Goal: Information Seeking & Learning: Find specific fact

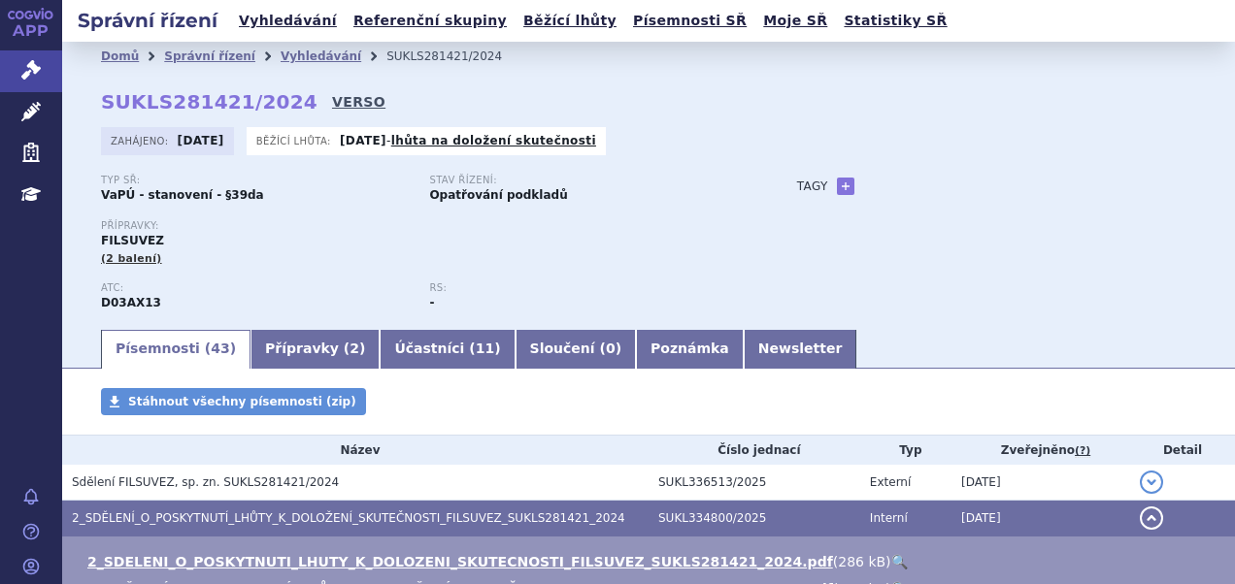
click at [332, 97] on link "VERSO" at bounding box center [358, 101] width 53 height 19
click at [267, 23] on link "Vyhledávání" at bounding box center [288, 21] width 110 height 26
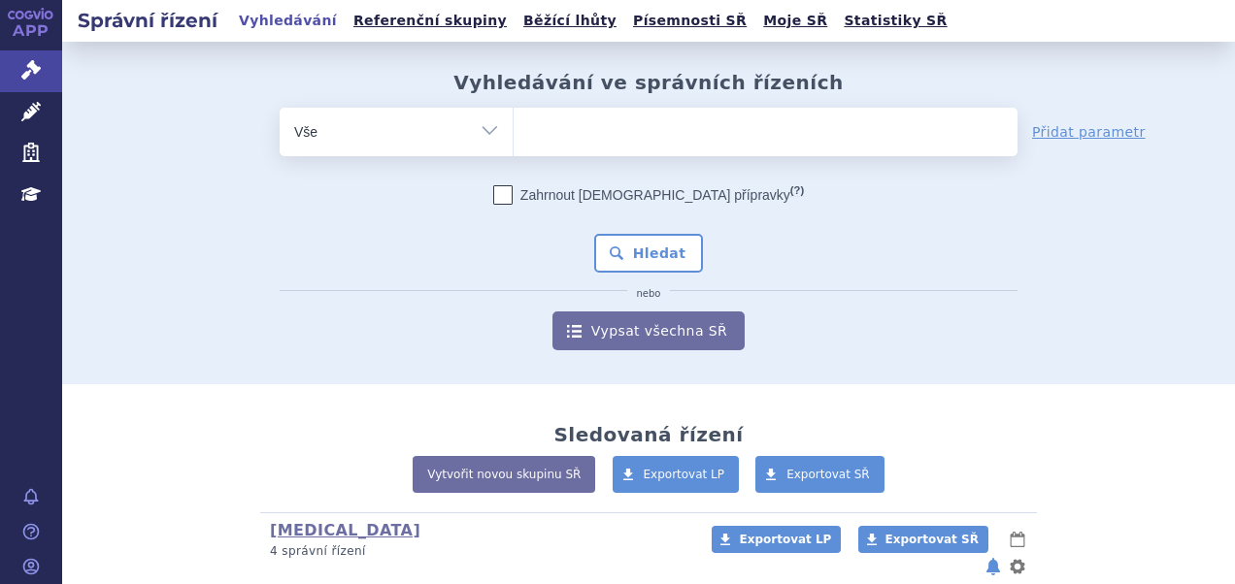
click at [569, 138] on ul at bounding box center [765, 128] width 504 height 41
click at [513, 138] on select at bounding box center [512, 131] width 1 height 49
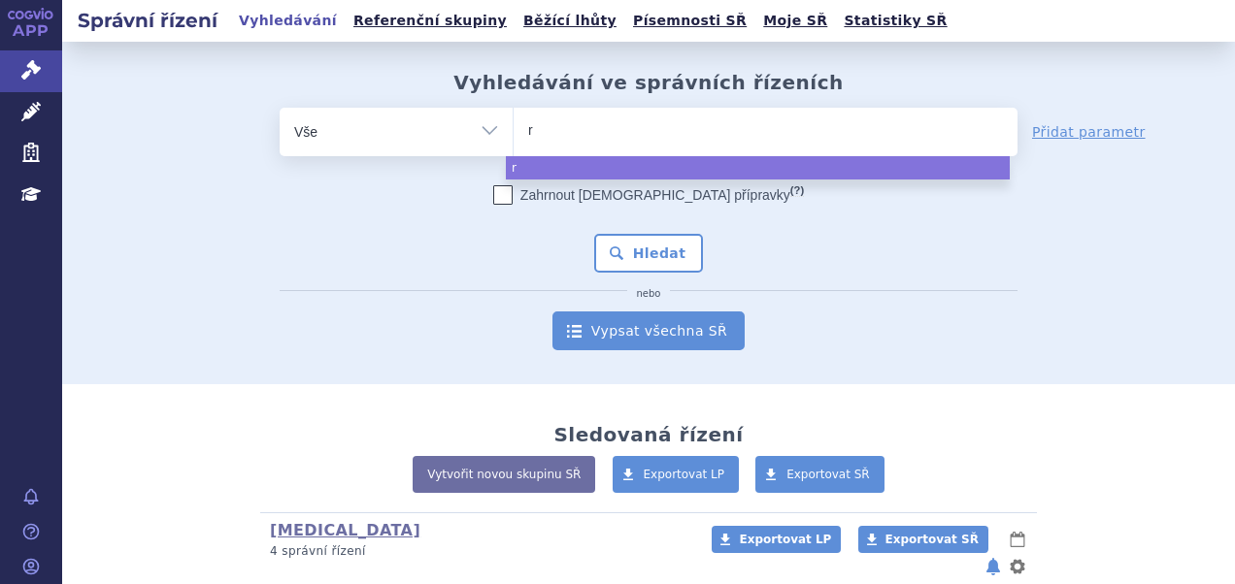
type input "ry"
type input "rybr"
type input "rybrev"
type input "rybrevan"
type input "rybrevant"
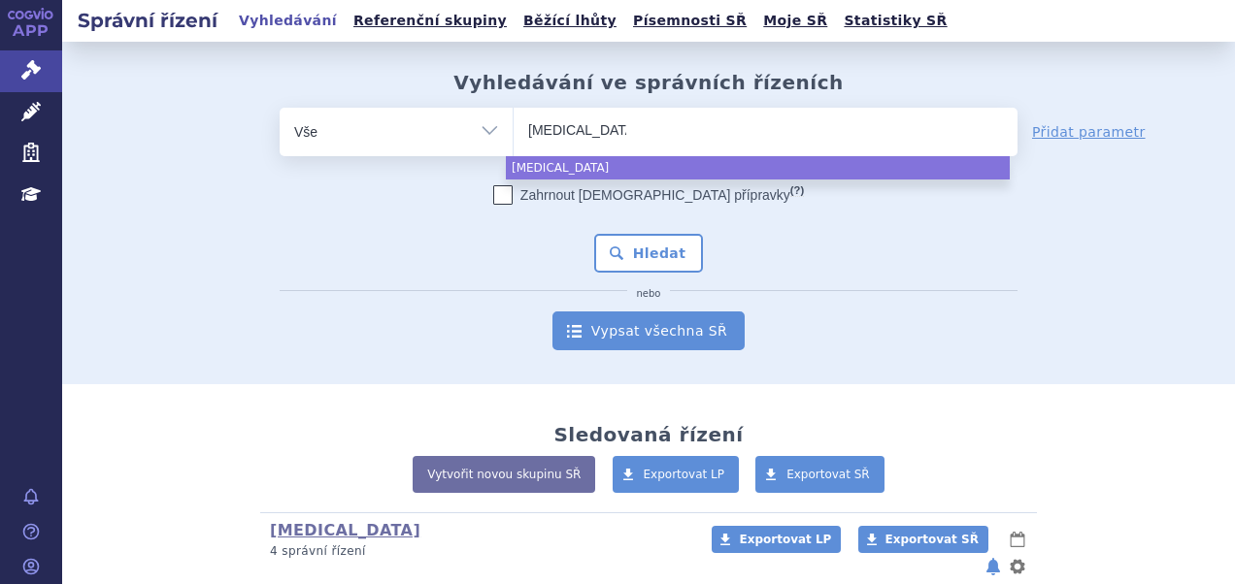
select select "rybrevant"
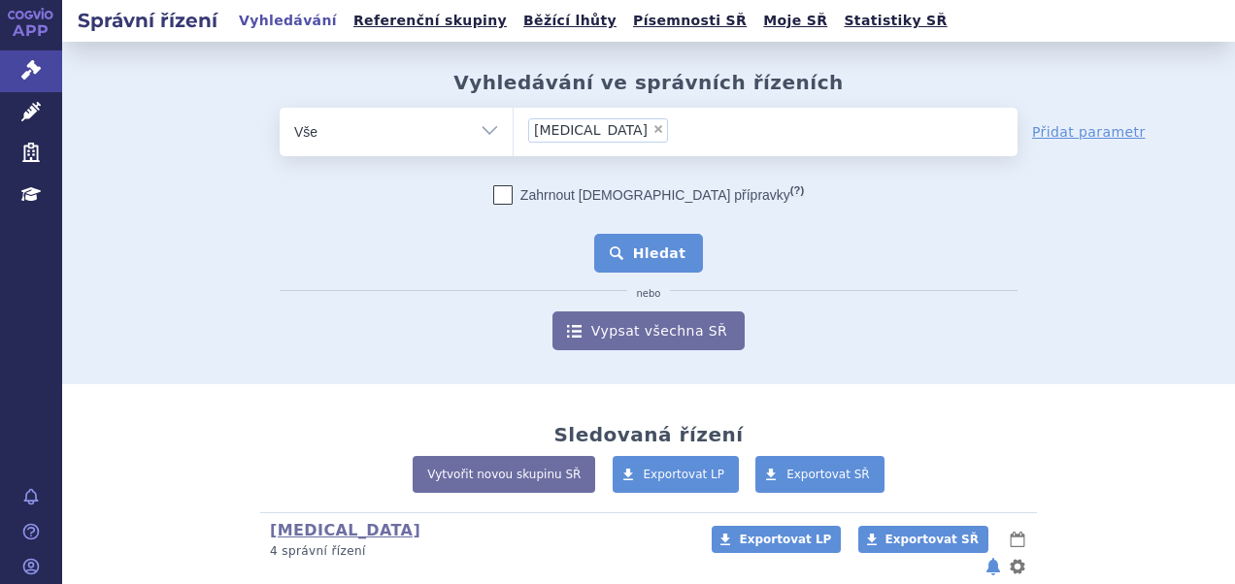
click at [657, 254] on button "Hledat" at bounding box center [649, 253] width 110 height 39
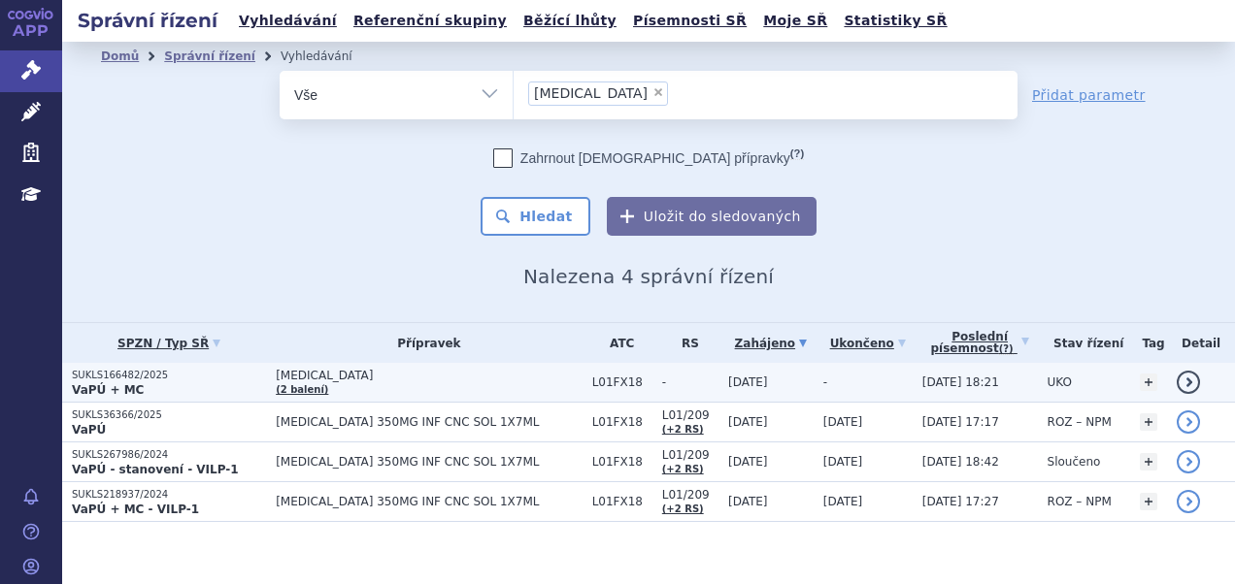
click at [161, 385] on p "VaPÚ + MC" at bounding box center [169, 390] width 194 height 16
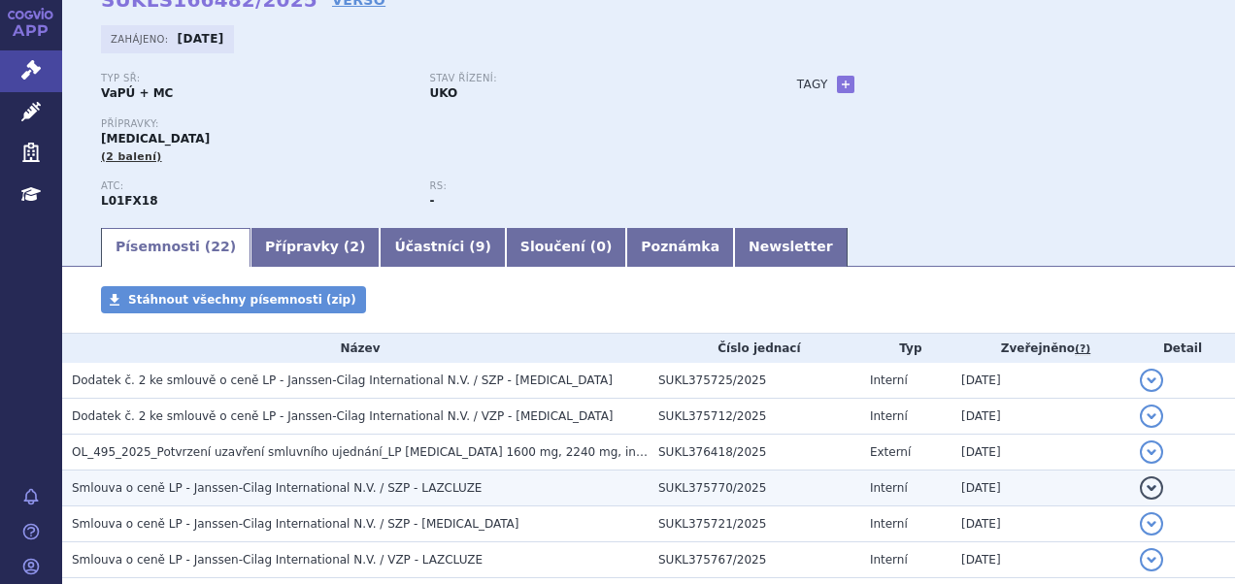
scroll to position [194, 0]
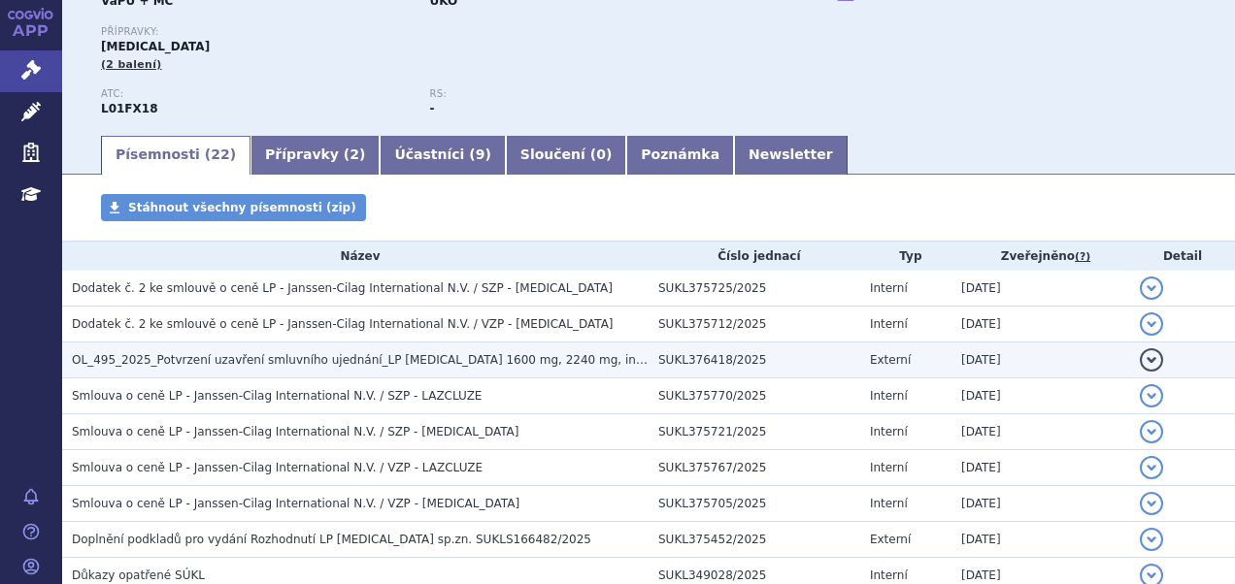
click at [537, 355] on span "OL_495_2025_Potvrzení uzavření smluvního ujednání_LP RYBREVANT 1600 mg, 2240 mg…" at bounding box center [427, 360] width 710 height 14
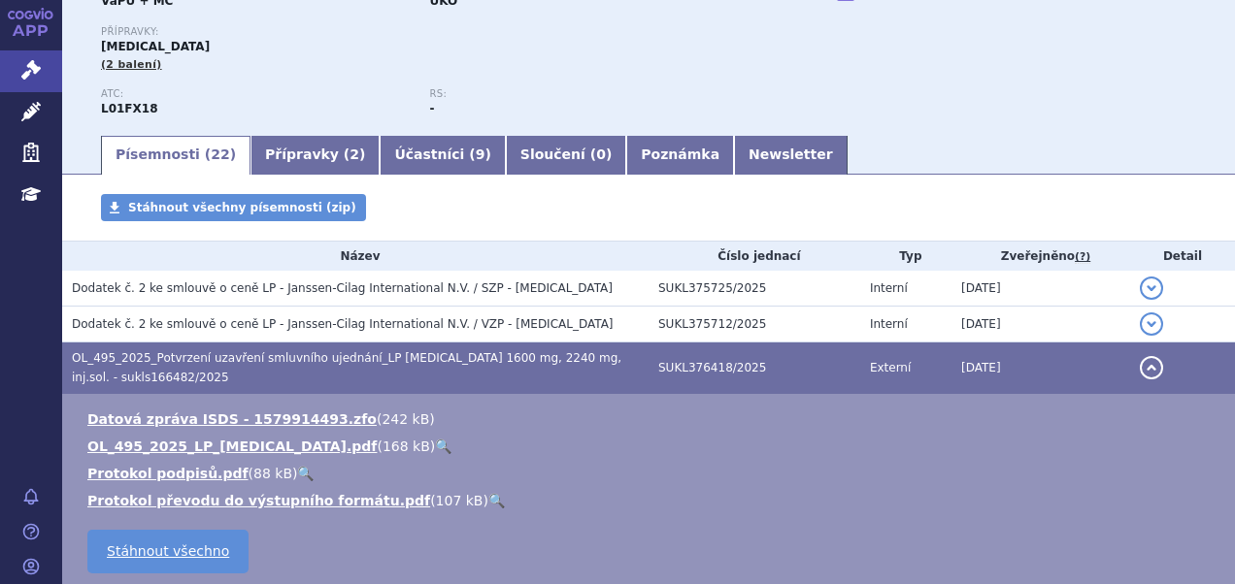
click at [537, 356] on span "OL_495_2025_Potvrzení uzavření smluvního ujednání_LP RYBREVANT 1600 mg, 2240 mg…" at bounding box center [346, 367] width 549 height 33
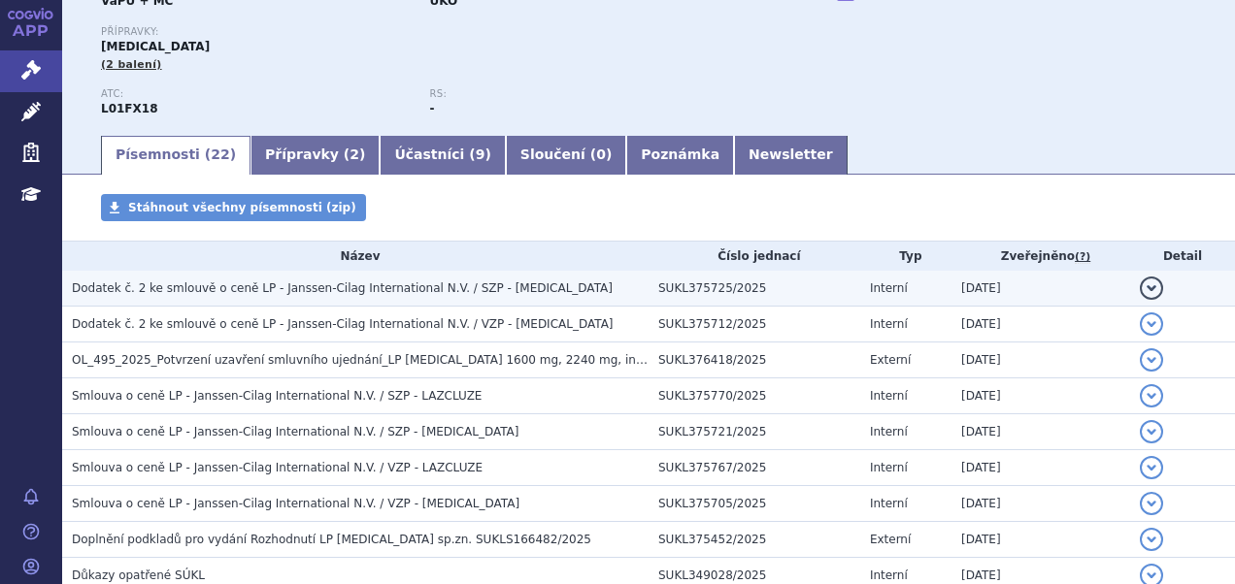
click at [508, 286] on span "Dodatek č. 2 ke smlouvě o ceně LP - Janssen-Cilag International N.V. / SZP - RY…" at bounding box center [342, 288] width 541 height 14
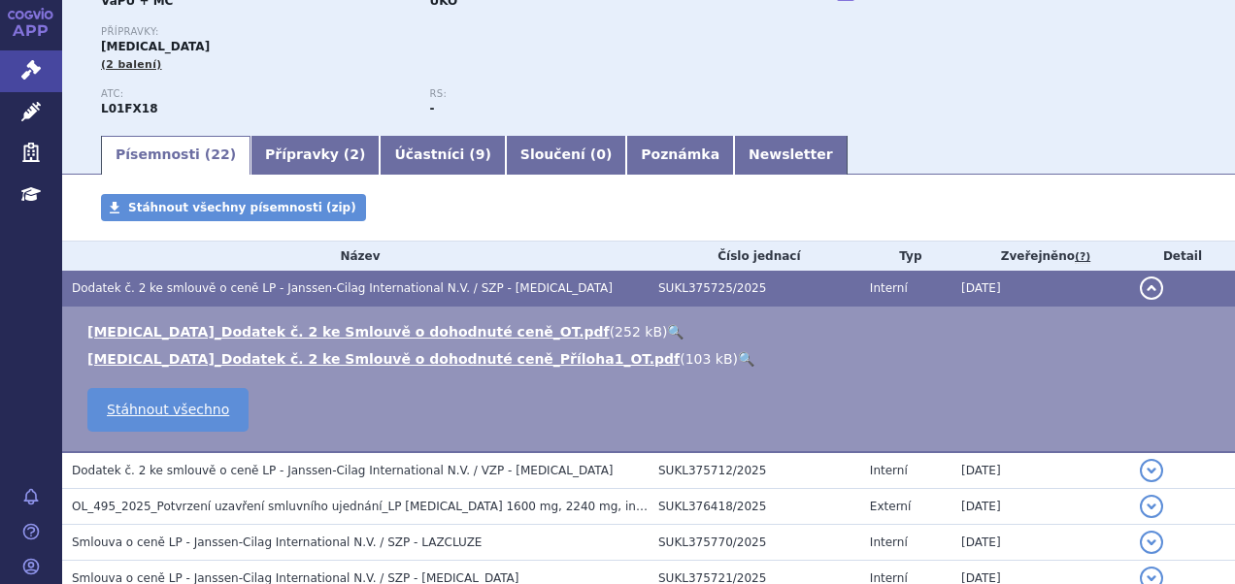
click at [667, 330] on link "🔍" at bounding box center [675, 332] width 17 height 16
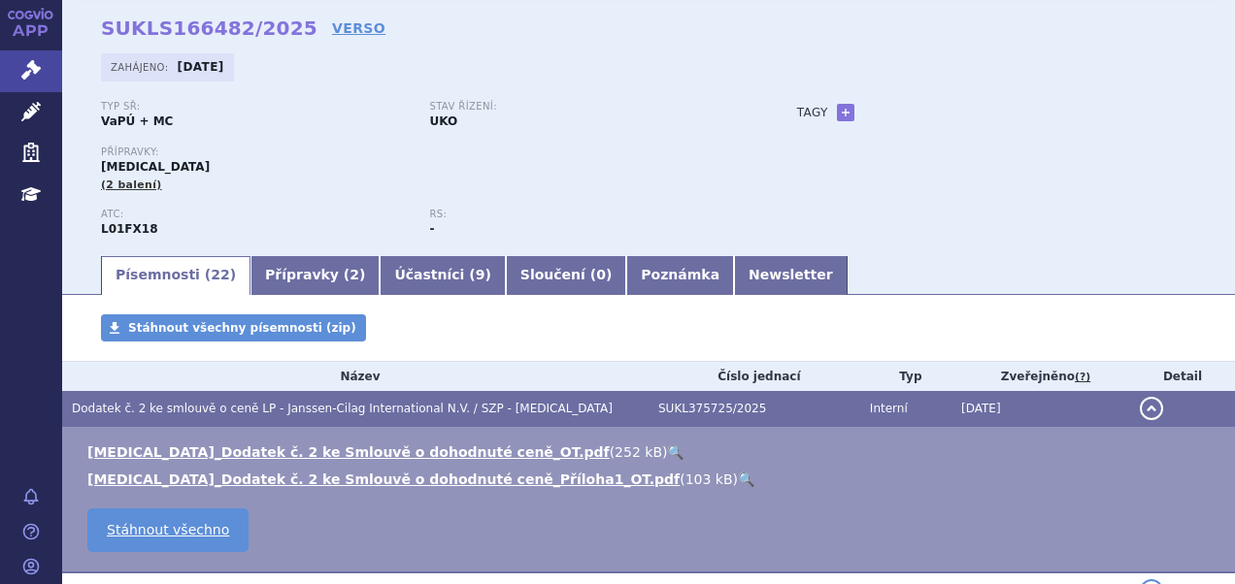
scroll to position [0, 0]
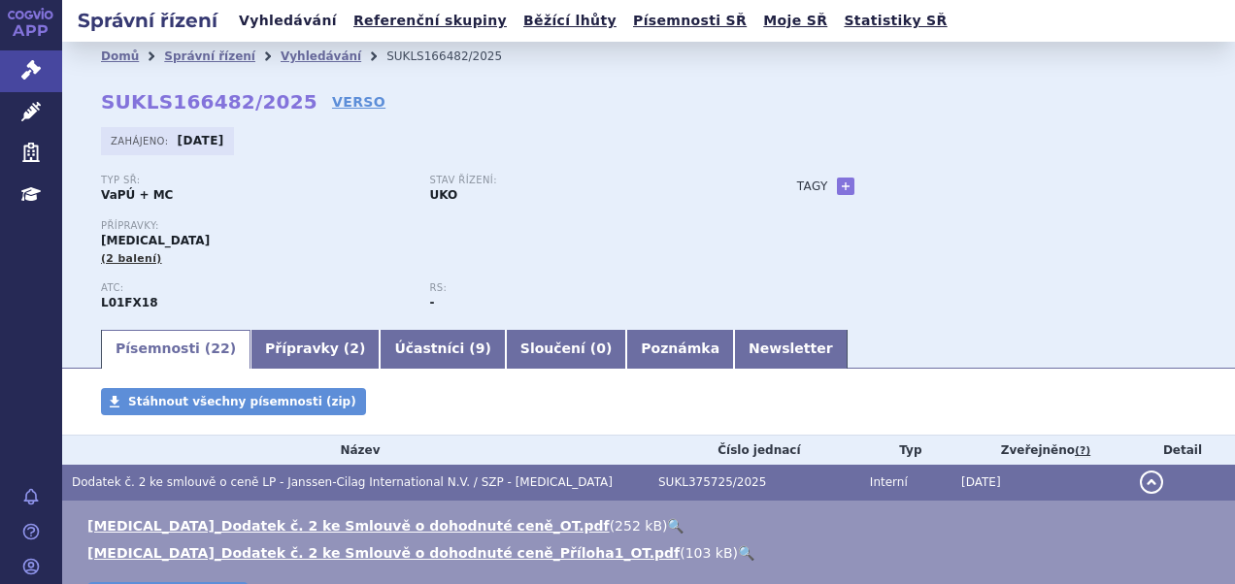
click at [276, 14] on link "Vyhledávání" at bounding box center [288, 21] width 110 height 26
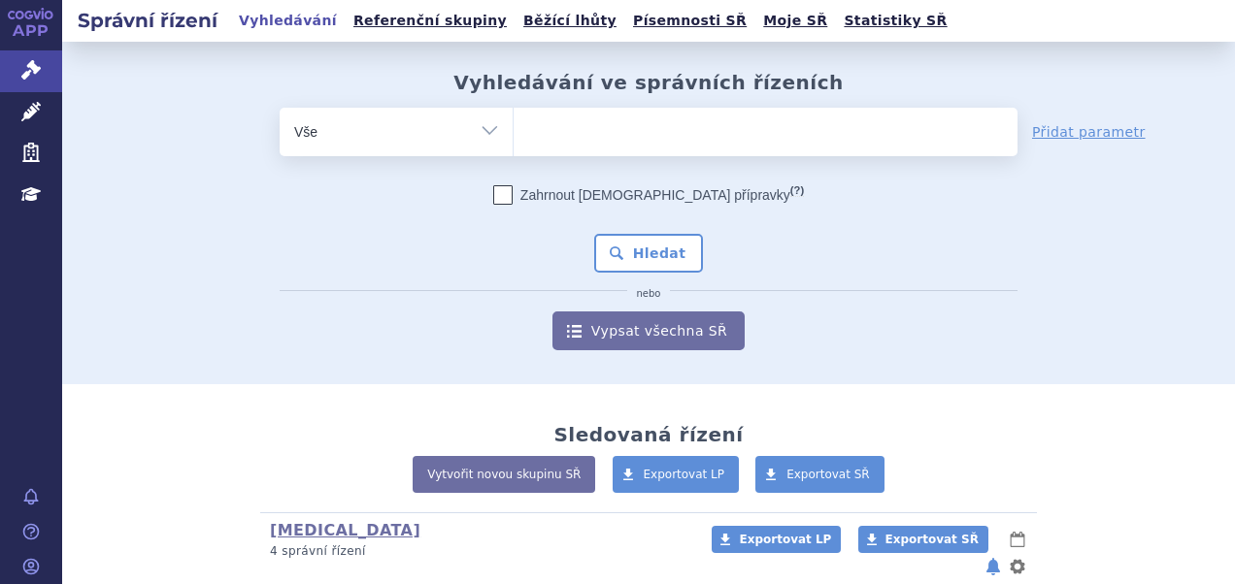
click at [536, 115] on ul at bounding box center [765, 128] width 504 height 41
click at [513, 115] on select at bounding box center [512, 131] width 1 height 49
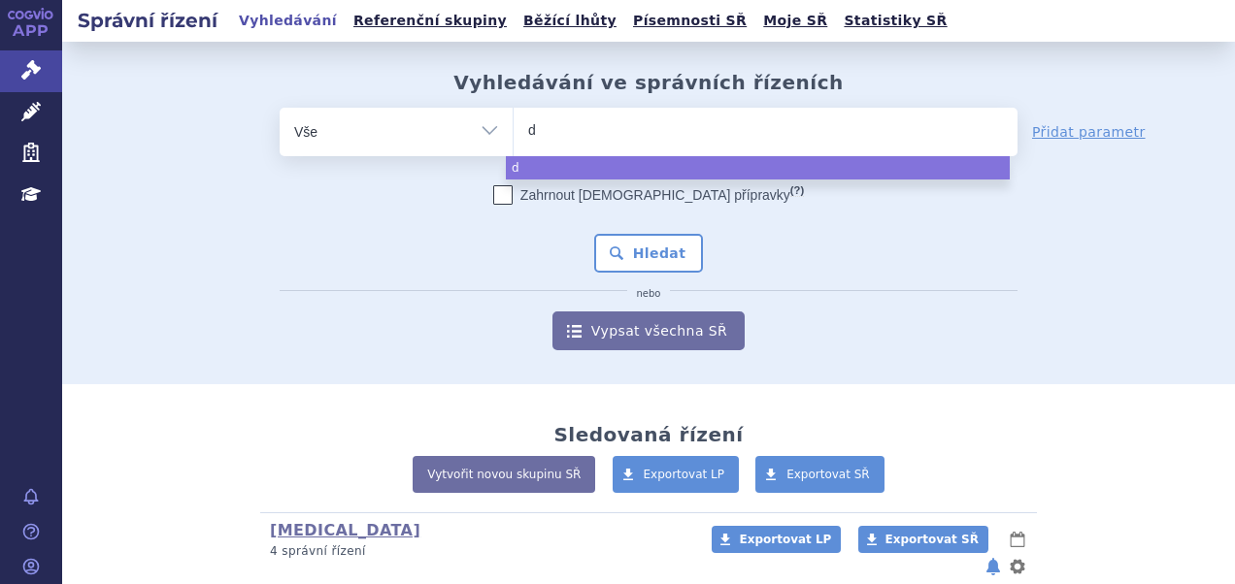
type input "da"
type input "dat"
type input "da"
type input "dar"
type input "darza"
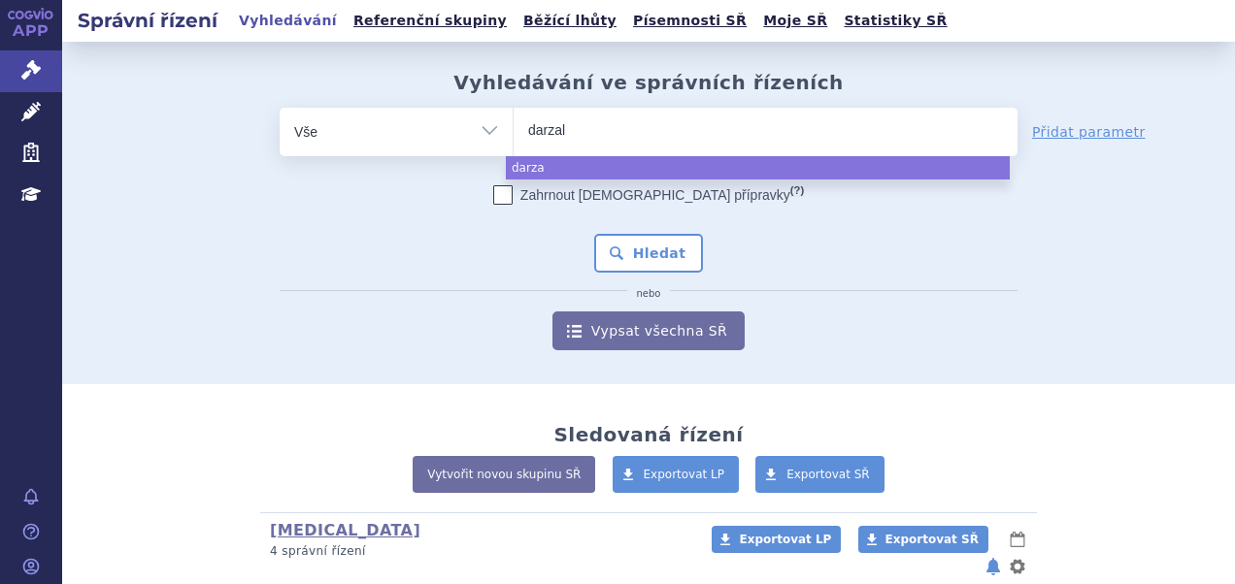
type input "darzale"
type input "[MEDICAL_DATA]"
select select "[MEDICAL_DATA]"
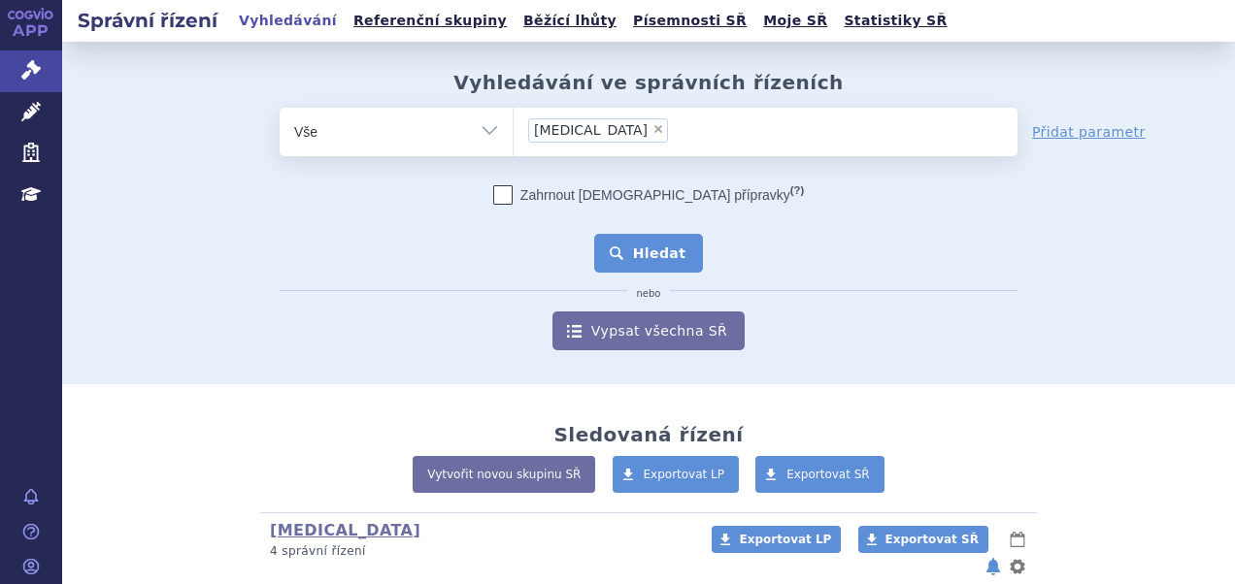
click at [652, 245] on button "Hledat" at bounding box center [649, 253] width 110 height 39
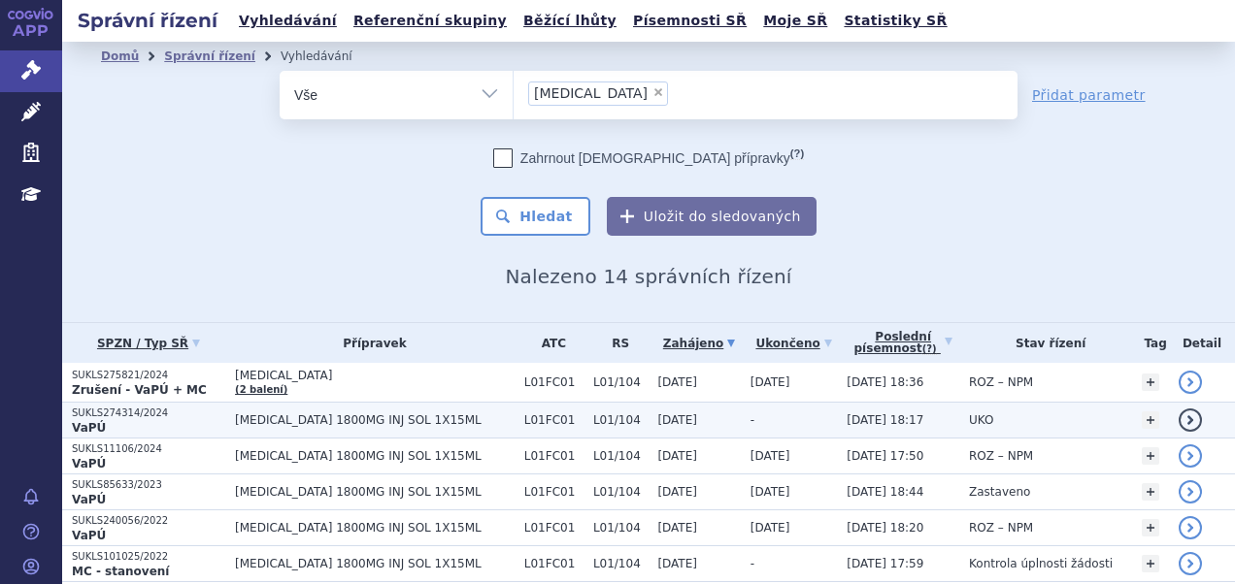
click at [138, 410] on p "SUKLS274314/2024" at bounding box center [148, 414] width 153 height 14
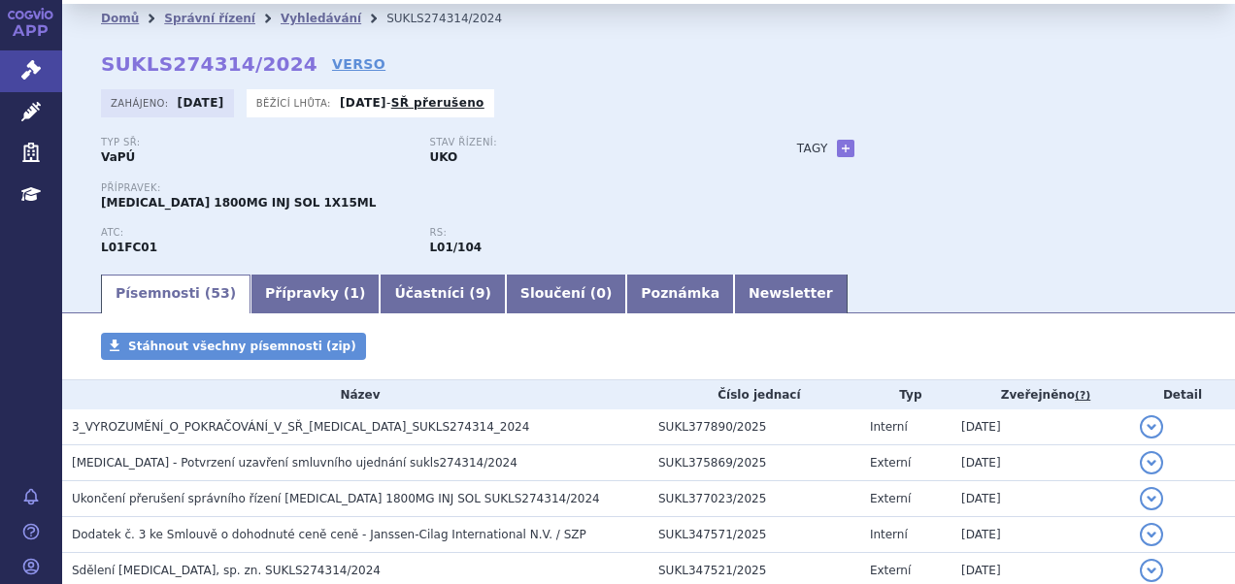
scroll to position [97, 0]
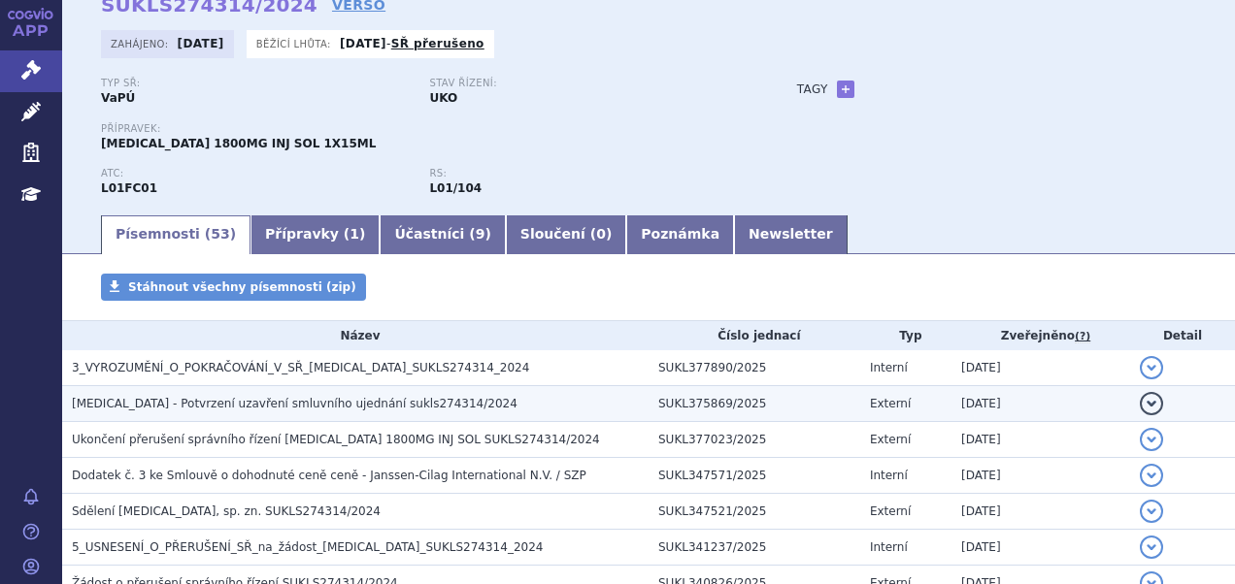
click at [324, 406] on span "DARZALEX - Potvrzení uzavření smluvního ujednání sukls274314/2024" at bounding box center [295, 404] width 446 height 14
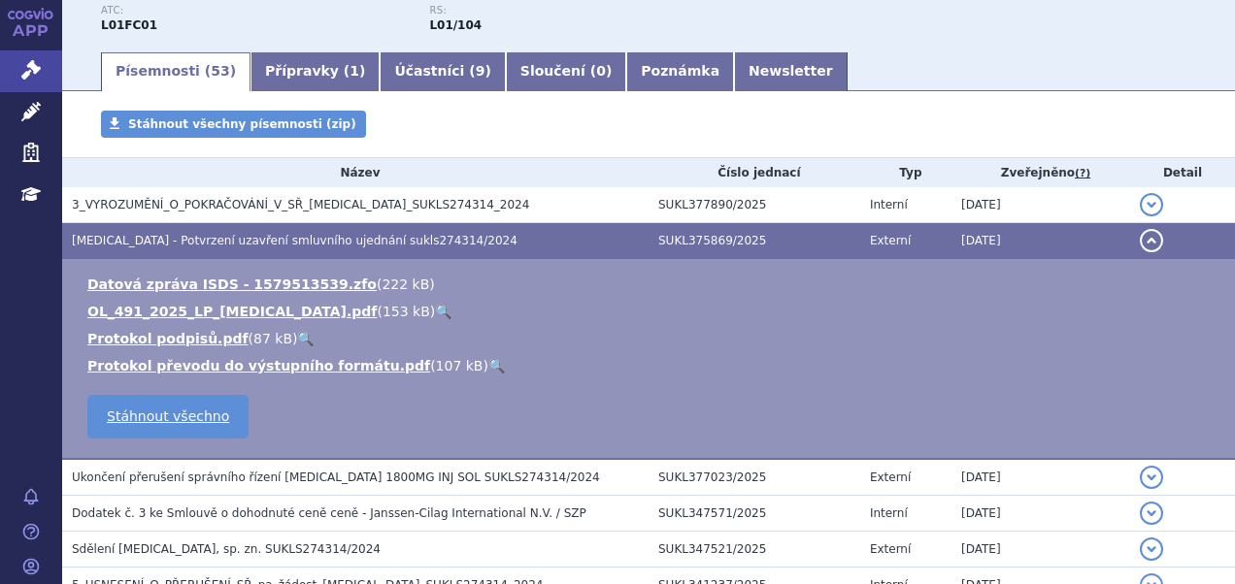
scroll to position [291, 0]
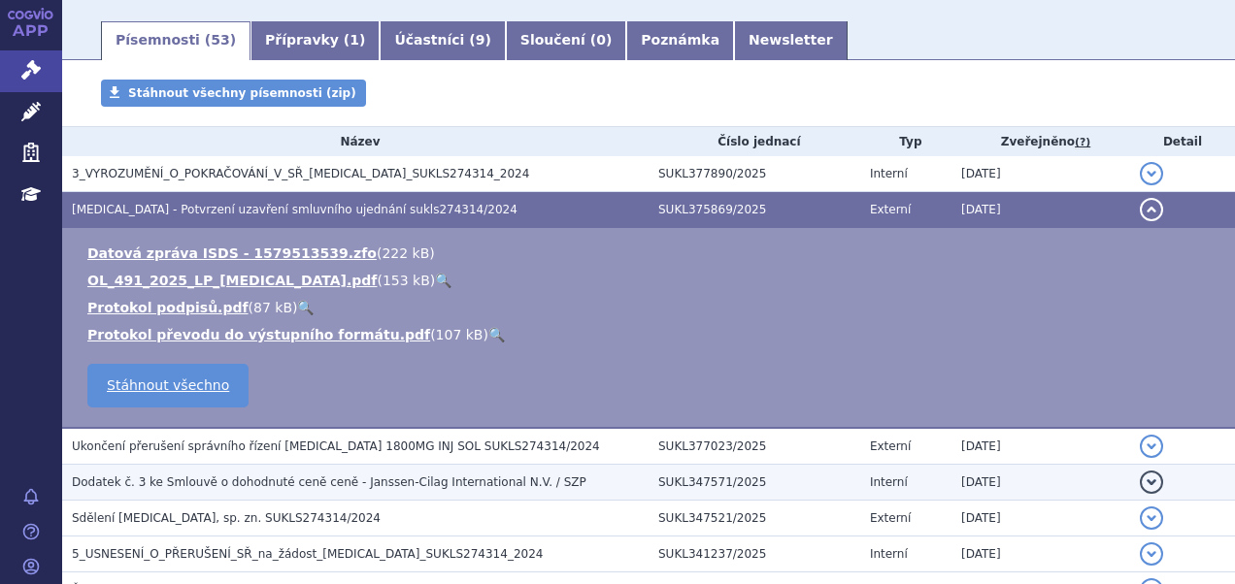
click at [288, 487] on span "Dodatek č. 3 ke Smlouvě o dohodnuté ceně ceně - Janssen-Cilag International N.V…" at bounding box center [329, 483] width 514 height 14
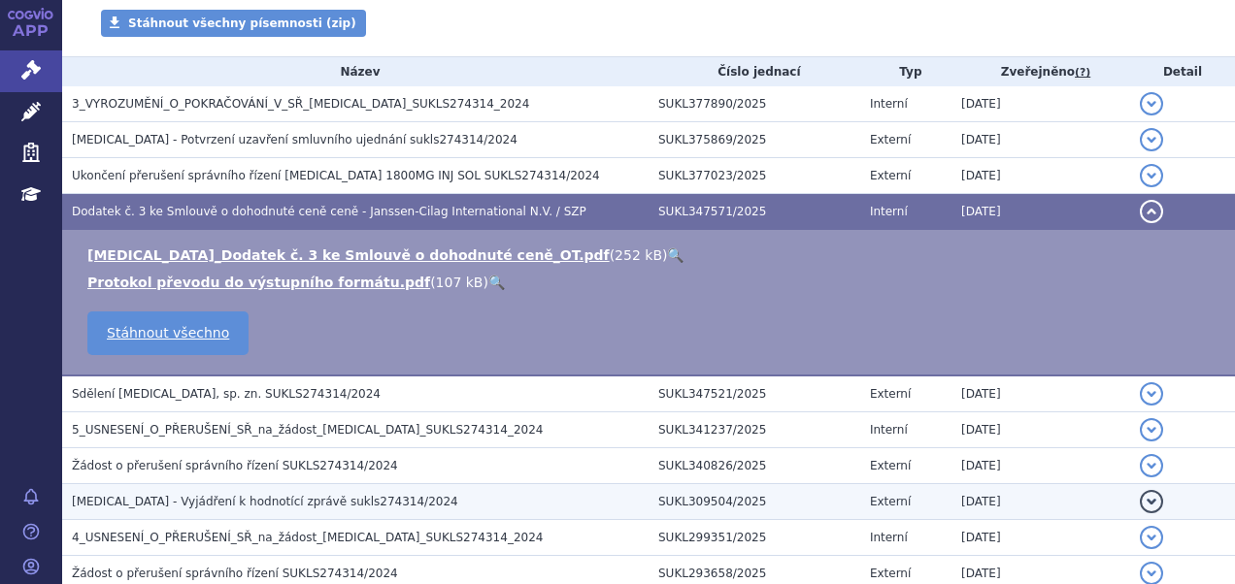
scroll to position [388, 0]
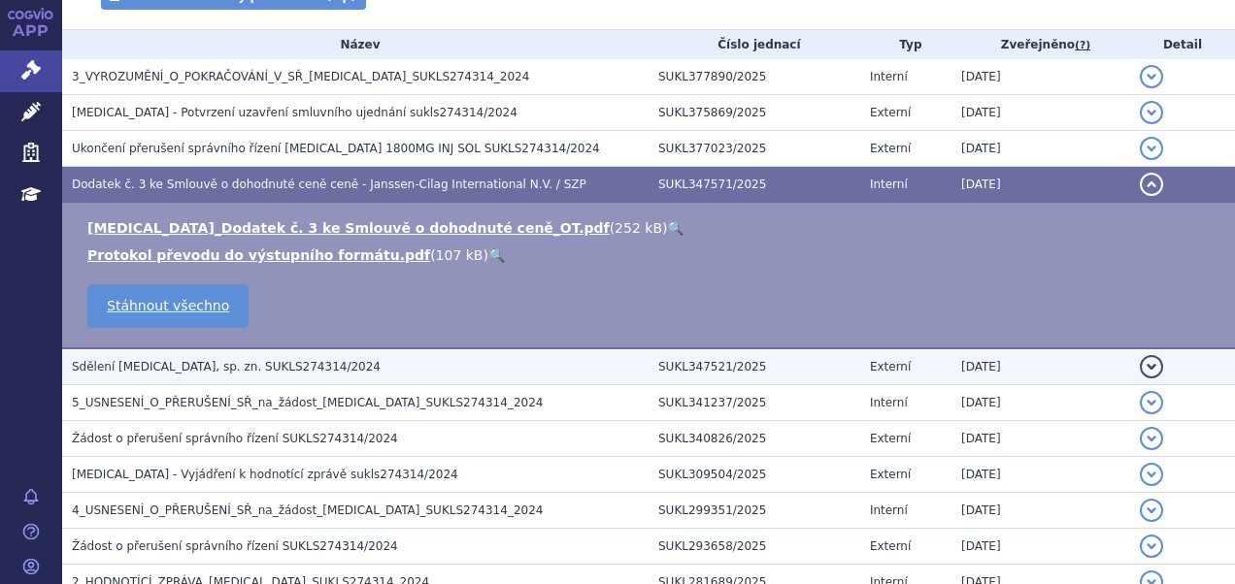
click at [276, 374] on span "Sdělení DARZALEX, sp. zn. SUKLS274314/2024" at bounding box center [226, 367] width 309 height 14
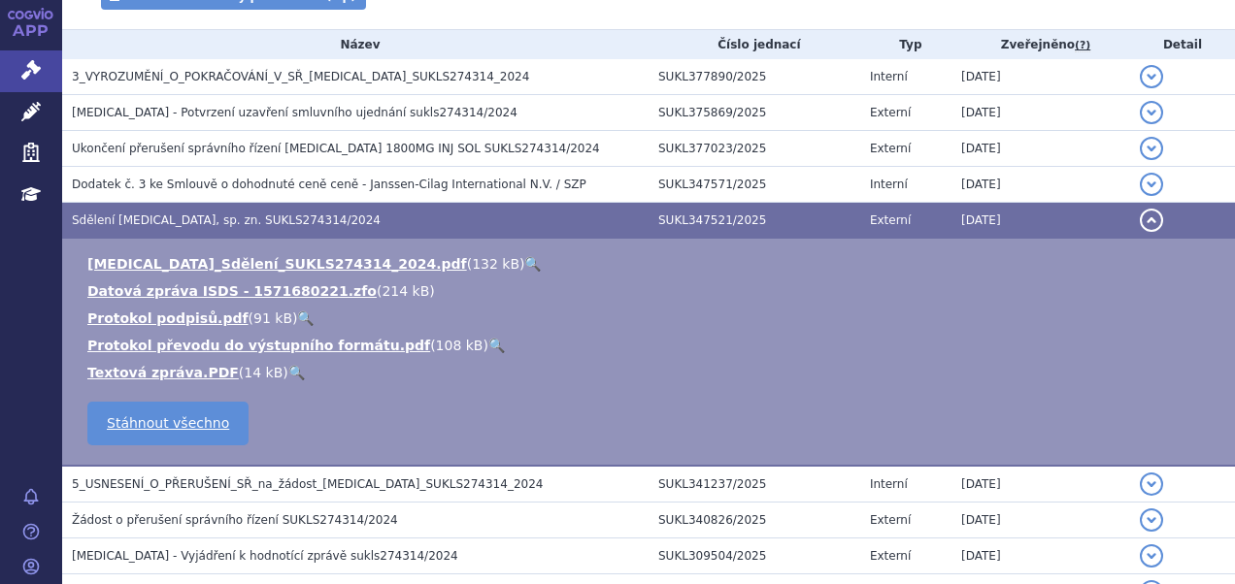
click at [524, 264] on link "🔍" at bounding box center [532, 264] width 17 height 16
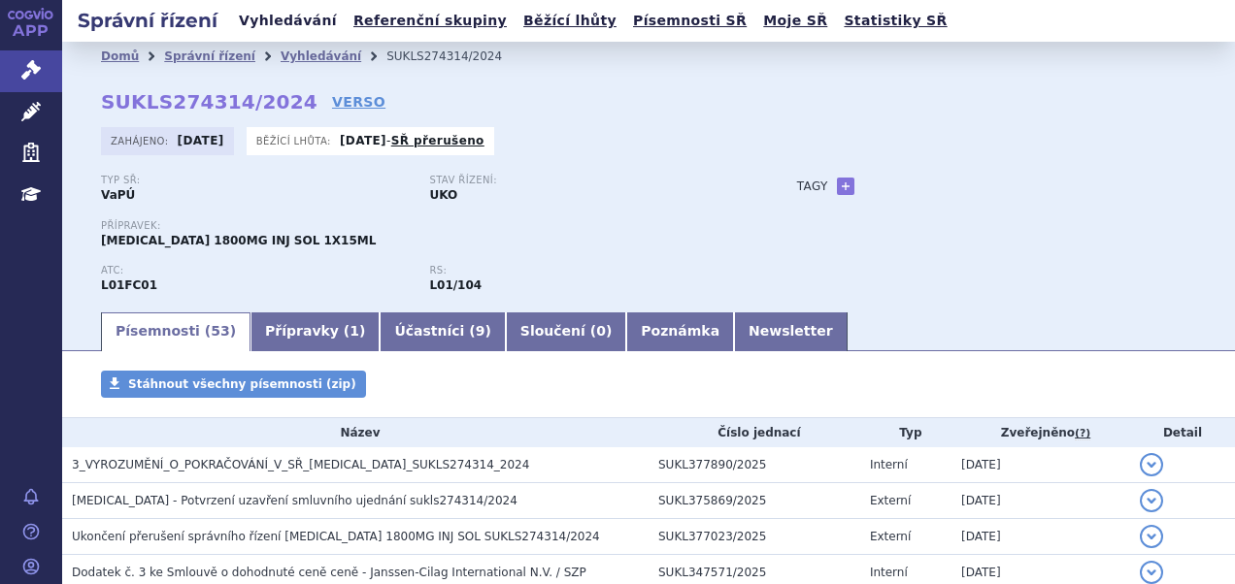
click at [277, 29] on link "Vyhledávání" at bounding box center [288, 21] width 110 height 26
click at [272, 21] on link "Vyhledávání" at bounding box center [288, 21] width 110 height 26
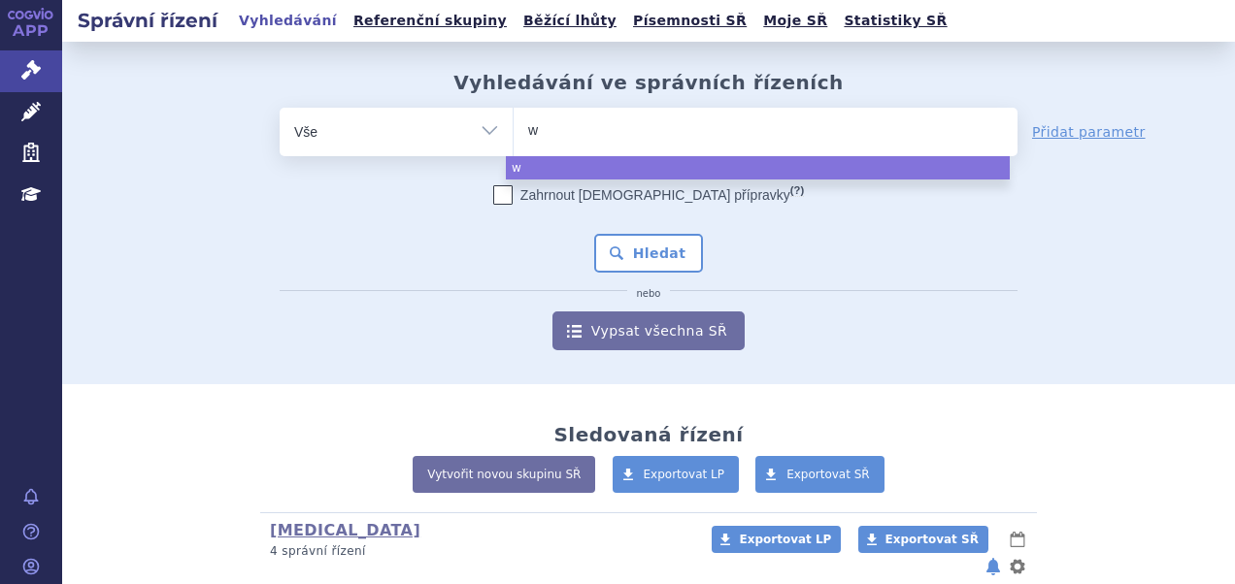
type input "wi"
type input "winr"
type input "winre"
type input "winreva"
type input "winrevai"
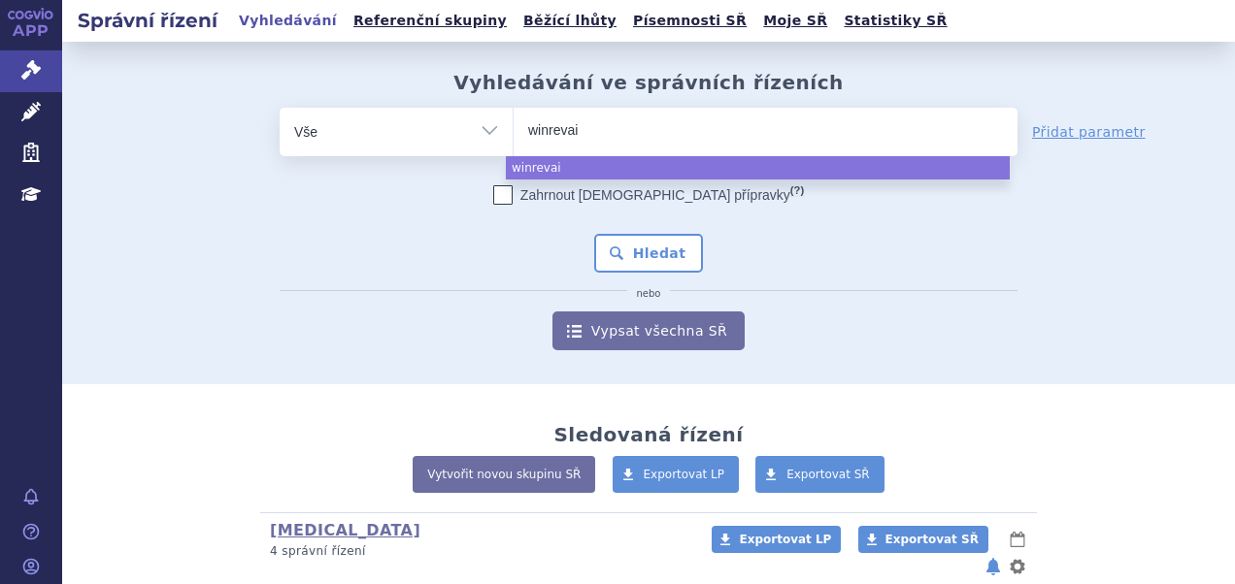
type input "winrevair"
select select "winrevair"
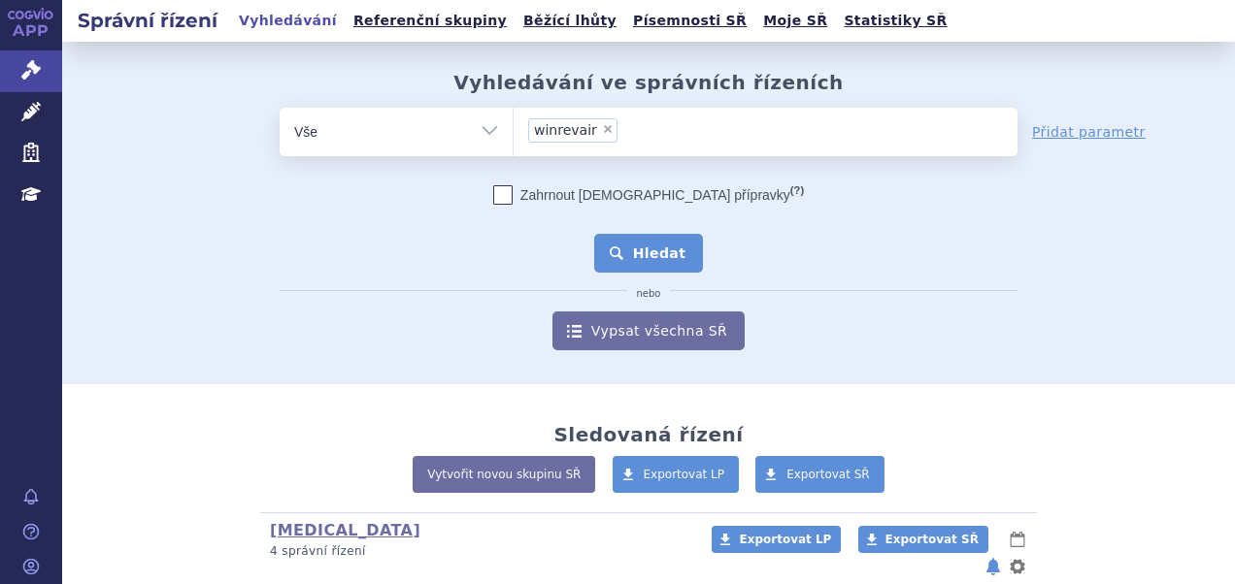
click at [624, 237] on button "Hledat" at bounding box center [649, 253] width 110 height 39
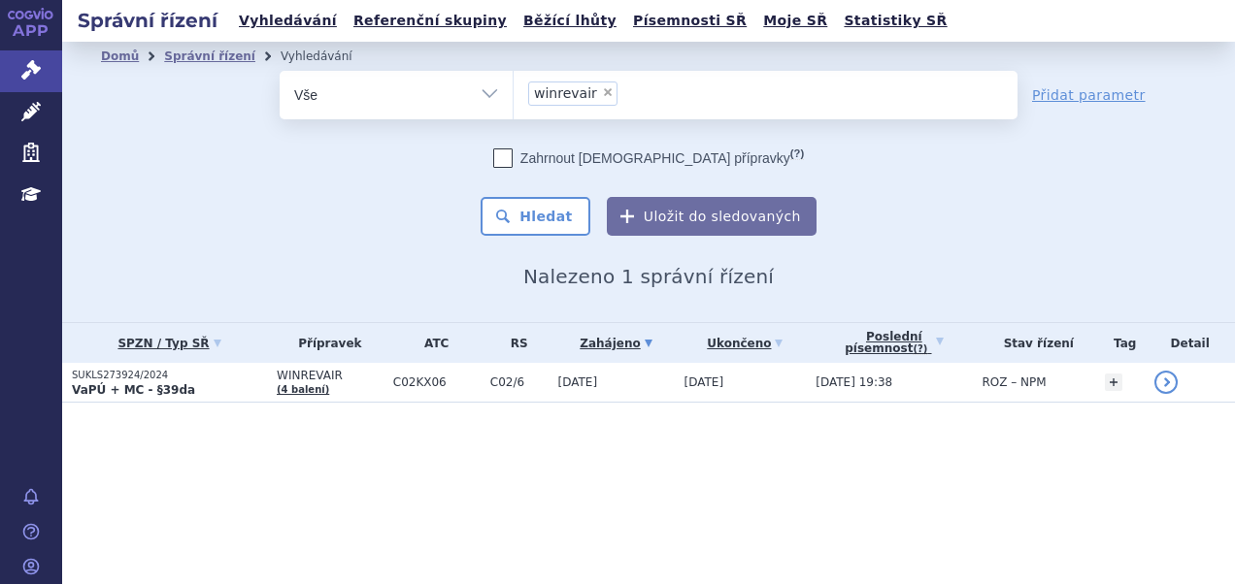
click at [221, 384] on p "VaPÚ + MC - §39da" at bounding box center [169, 390] width 195 height 16
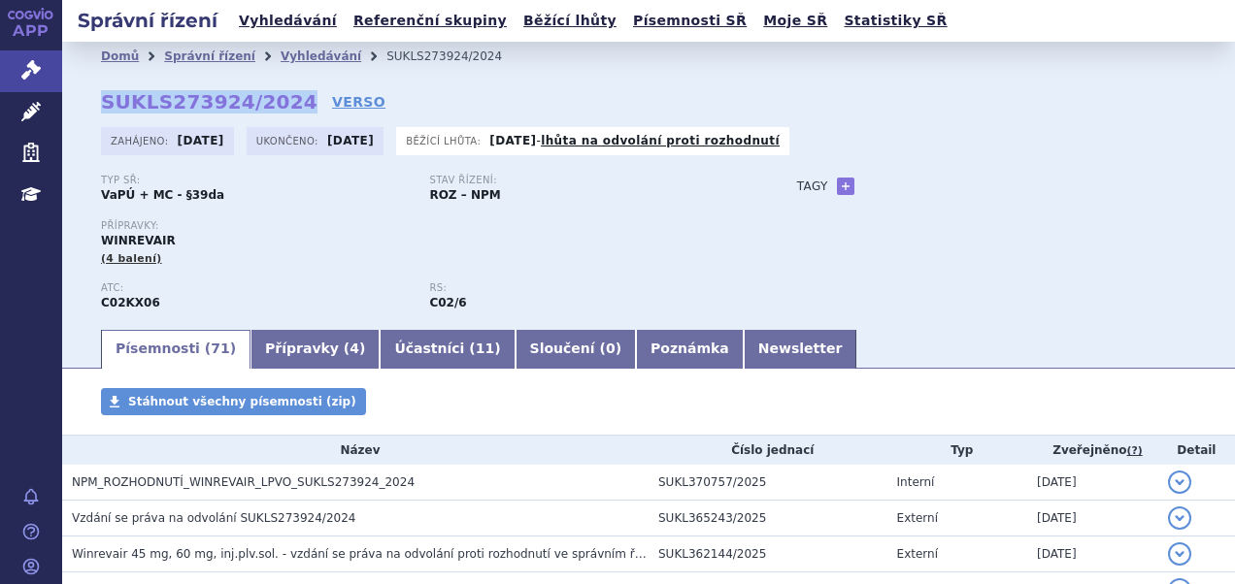
drag, startPoint x: 106, startPoint y: 98, endPoint x: 281, endPoint y: 104, distance: 175.8
click at [281, 104] on strong "SUKLS273924/2024" at bounding box center [209, 101] width 216 height 23
copy strong "SUKLS273924/2024"
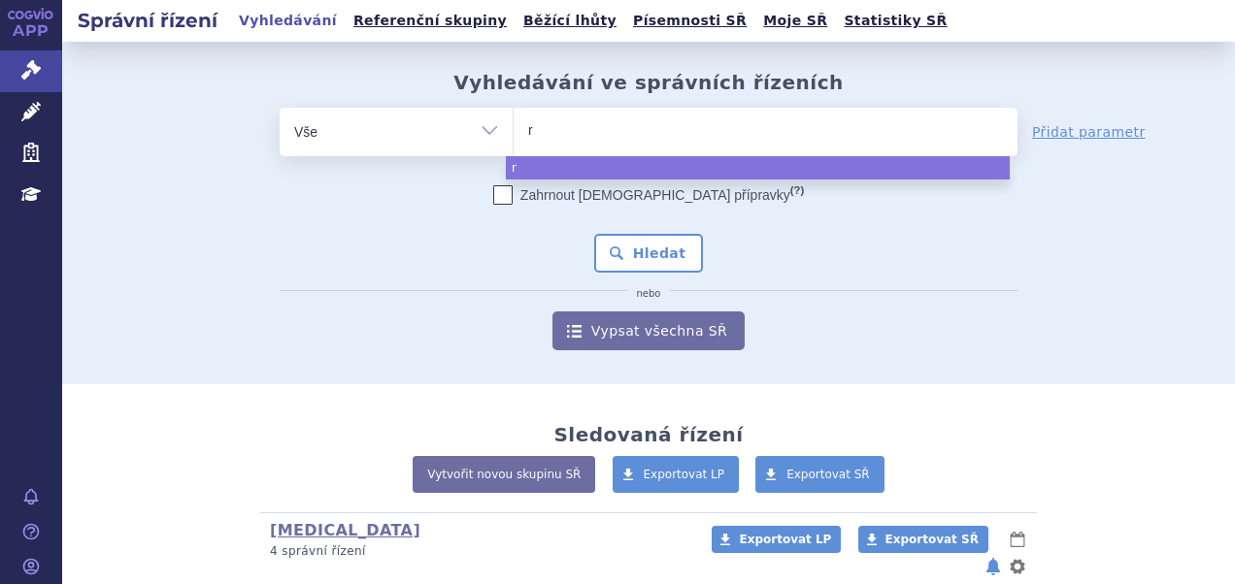
type input "ry"
type input "rys"
type input "ryst"
type input "rysti"
type input "rystigg"
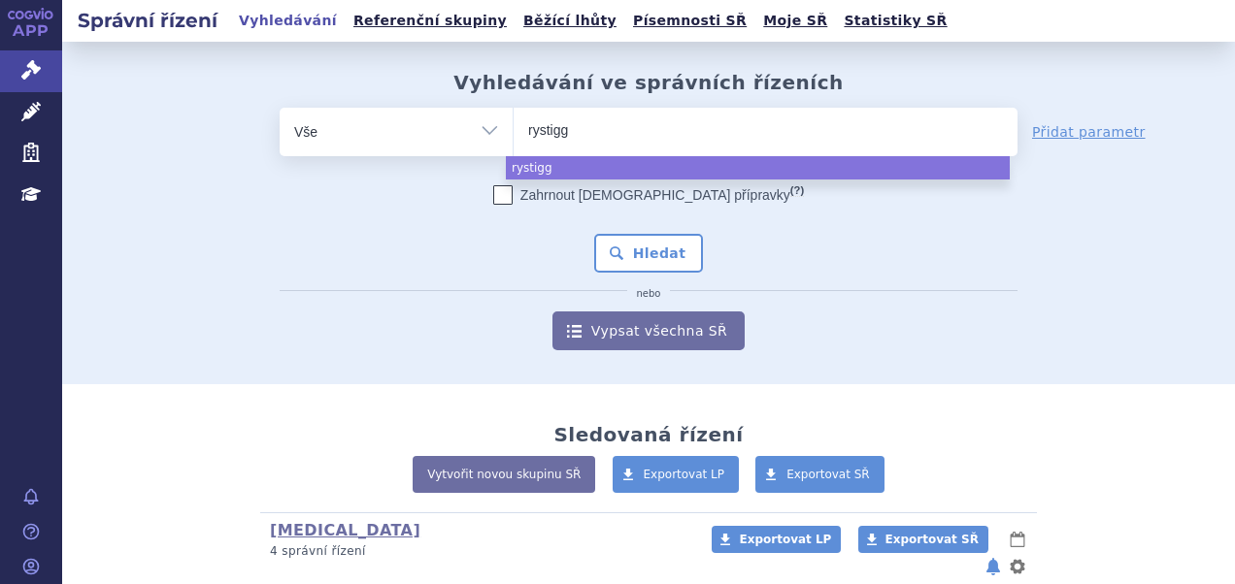
type input "rystiggo"
select select "rystiggo"
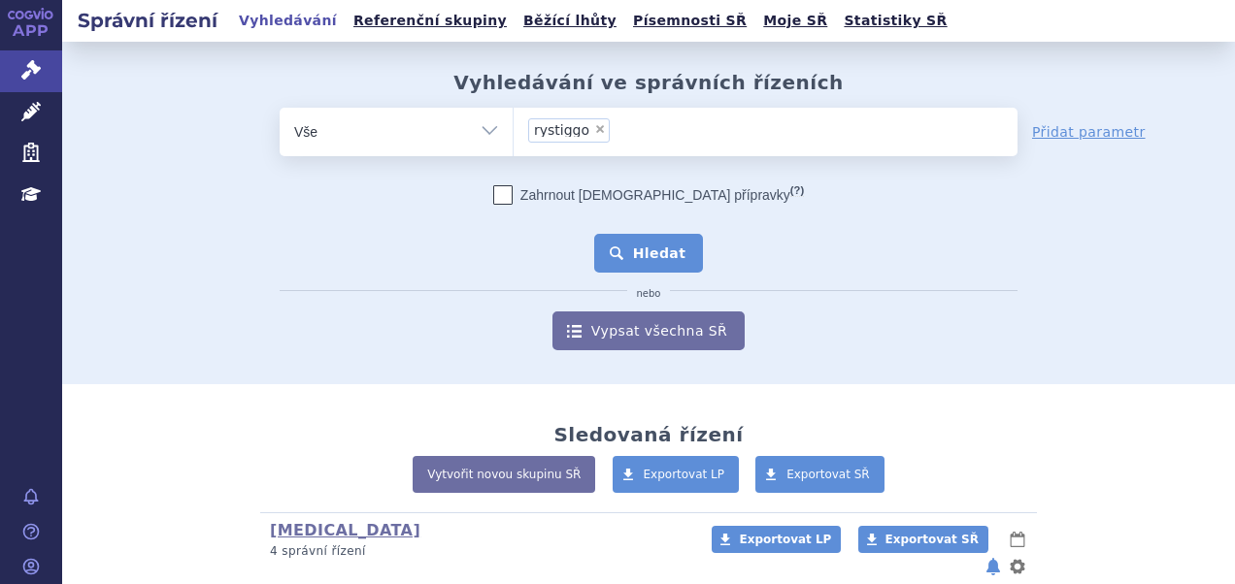
click at [642, 250] on button "Hledat" at bounding box center [649, 253] width 110 height 39
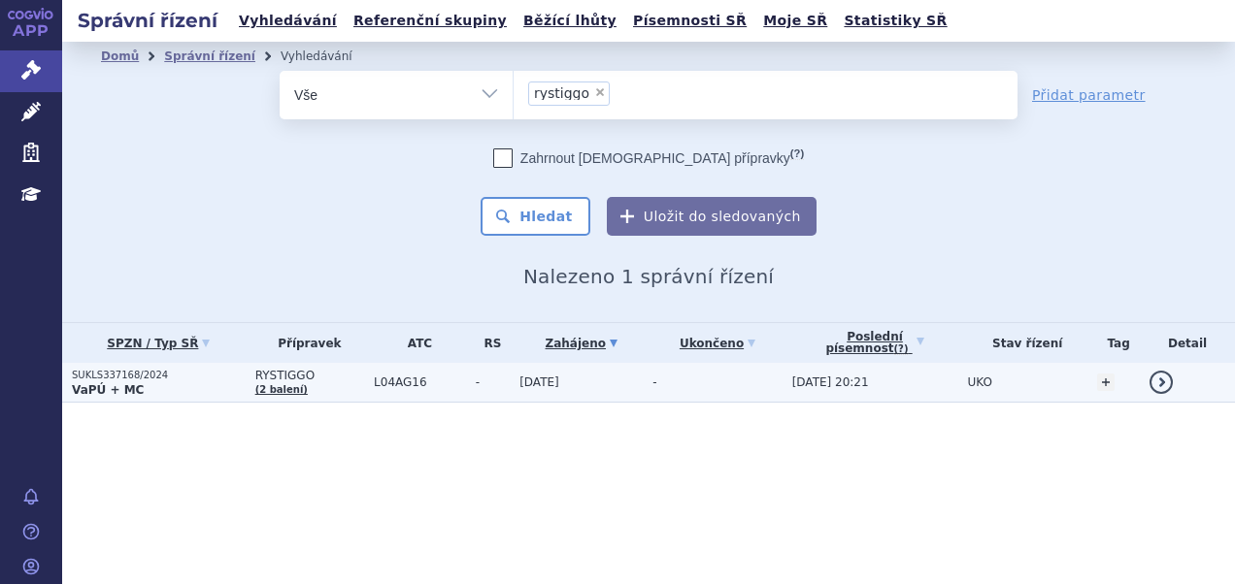
click at [190, 373] on p "SUKLS337168/2024" at bounding box center [159, 376] width 174 height 14
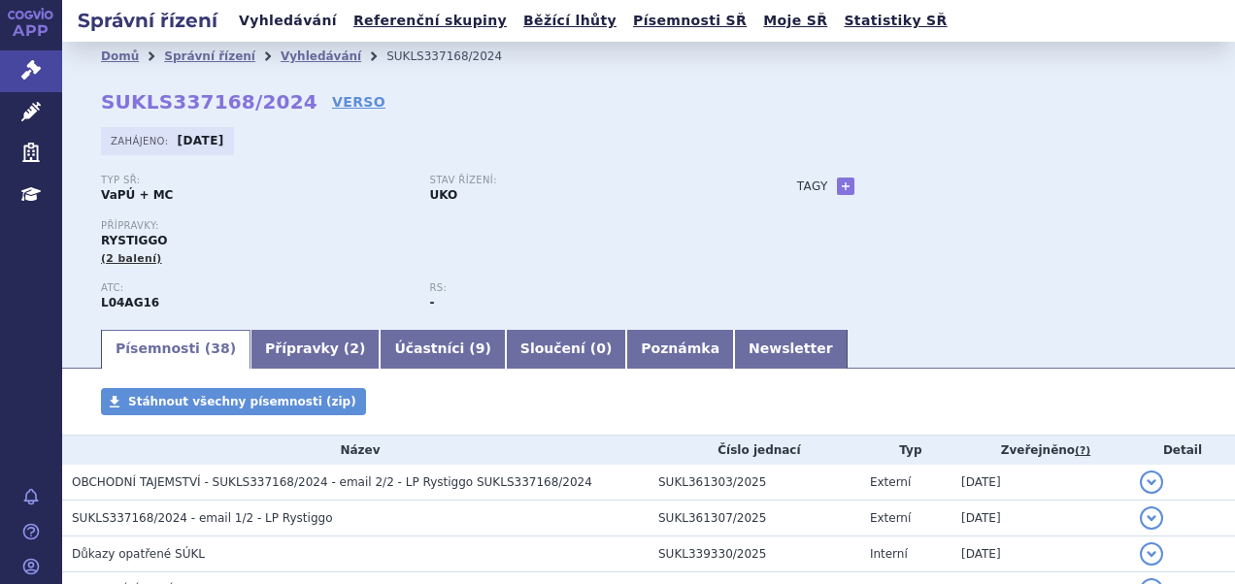
click at [286, 25] on link "Vyhledávání" at bounding box center [288, 21] width 110 height 26
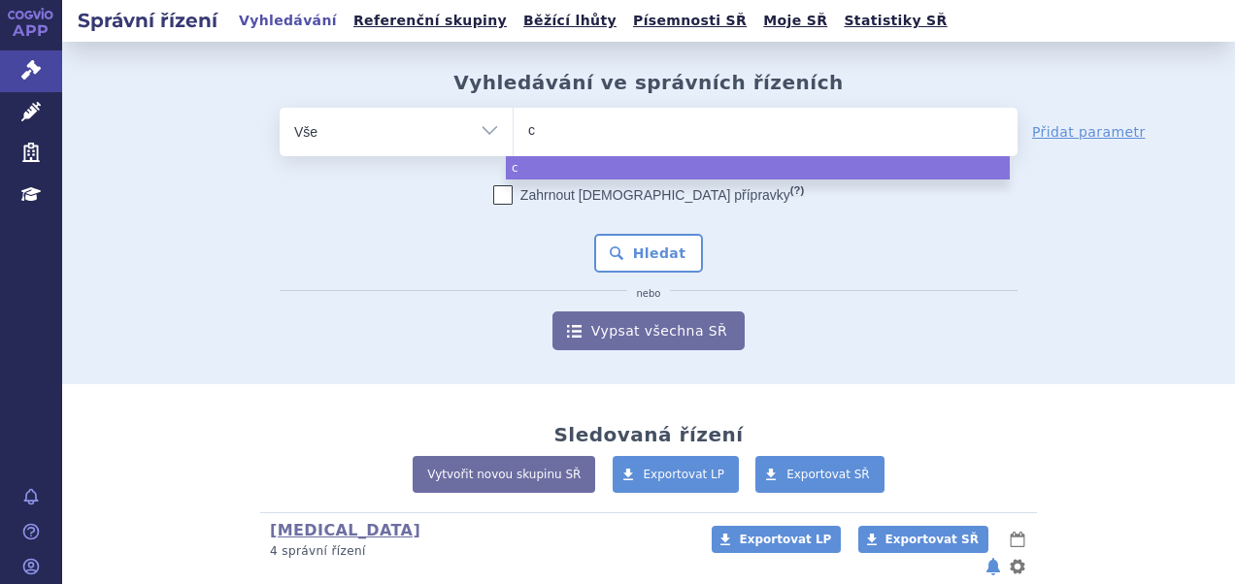
type input "ca"
type input "cap"
type input "capv"
type input "capva"
type input "capvax"
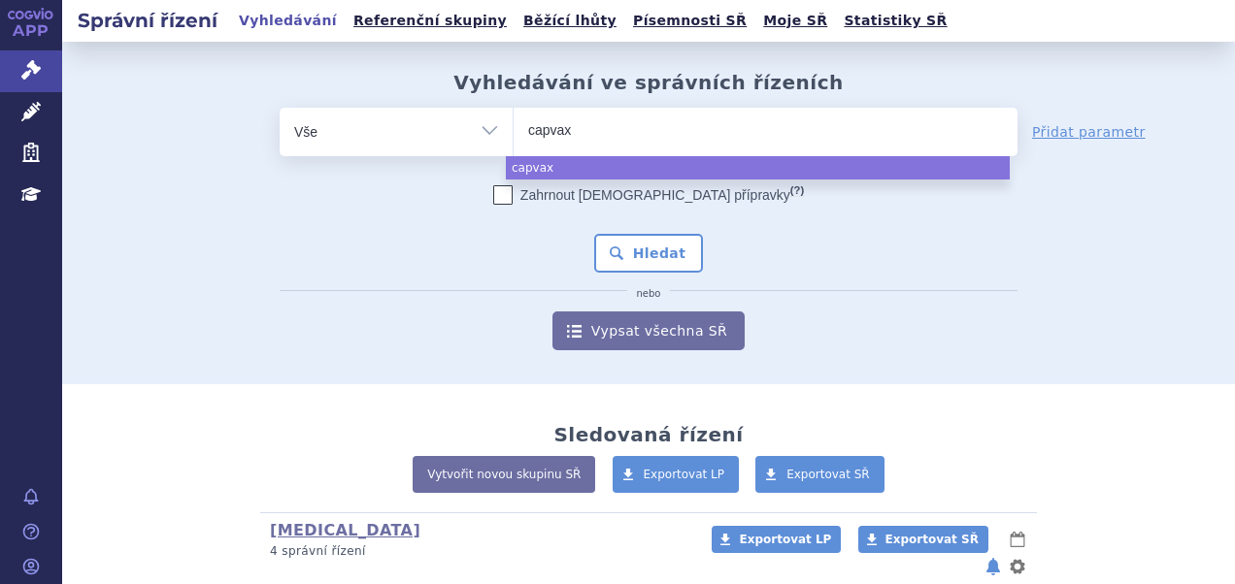
type input "capvaxi"
type input "capvaxive"
select select "capvaxive"
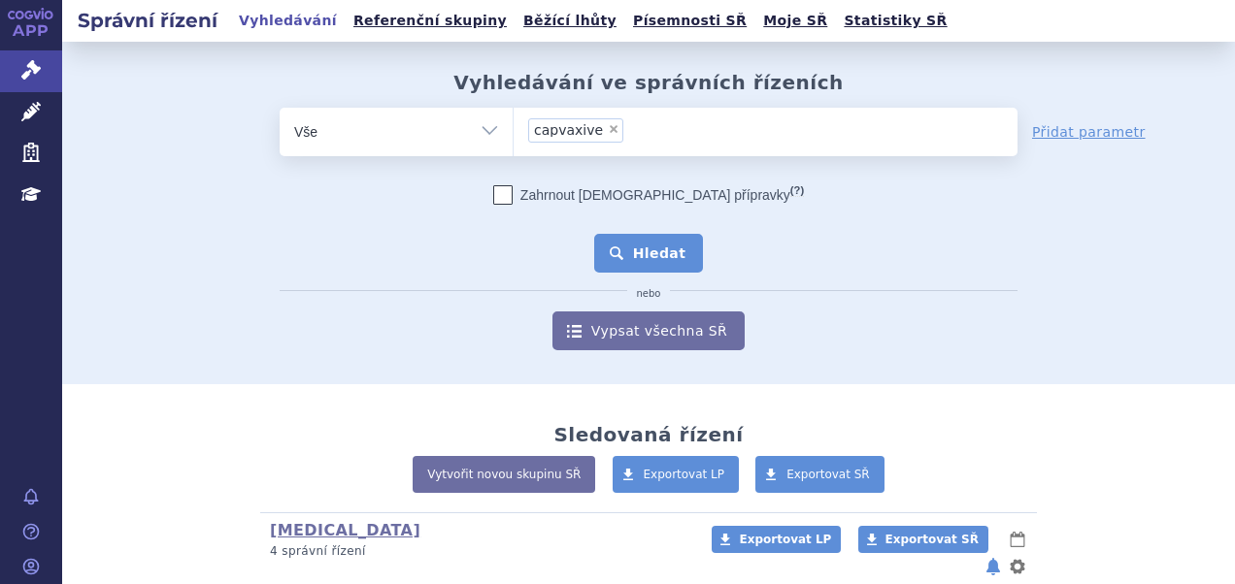
click at [664, 263] on button "Hledat" at bounding box center [649, 253] width 110 height 39
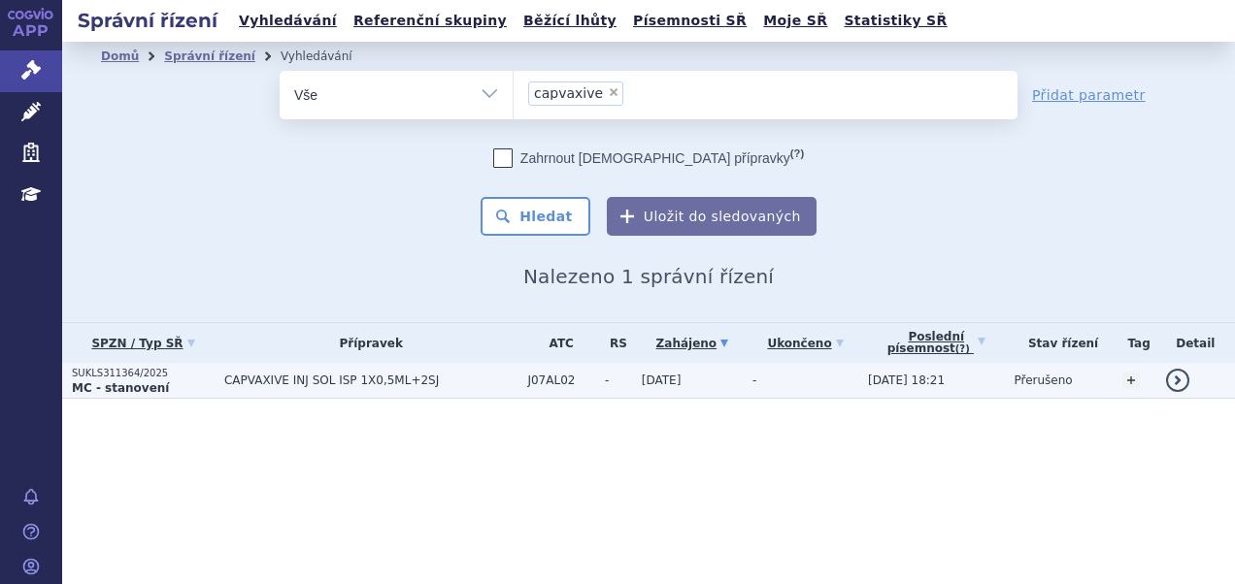
click at [369, 375] on span "CAPVAXIVE INJ SOL ISP 1X0,5ML+2SJ" at bounding box center [371, 381] width 294 height 14
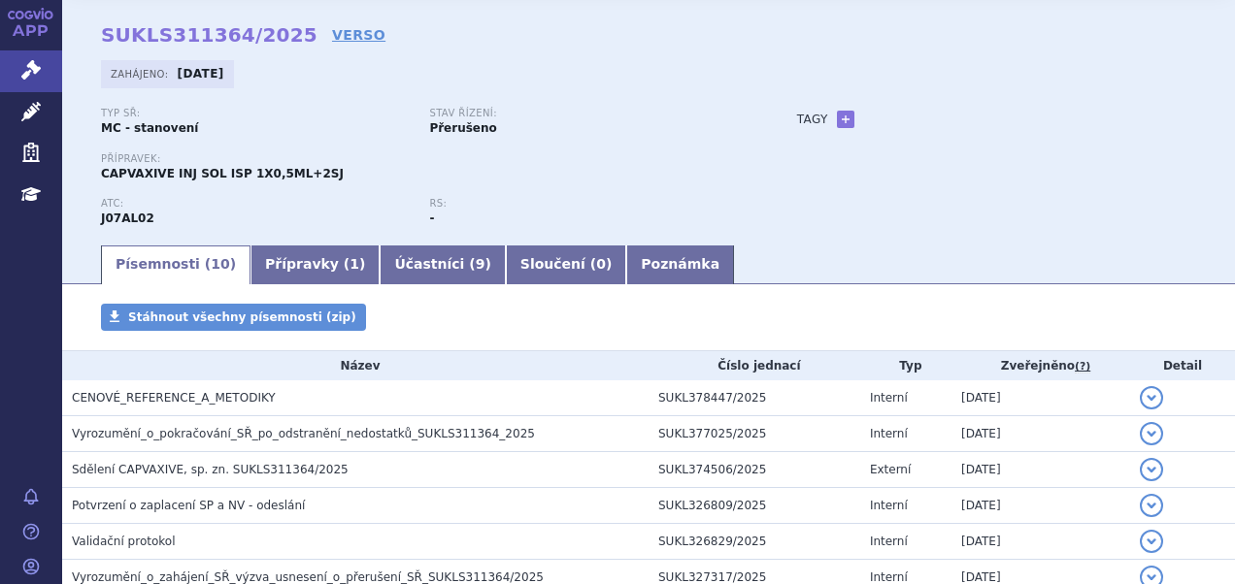
scroll to position [97, 0]
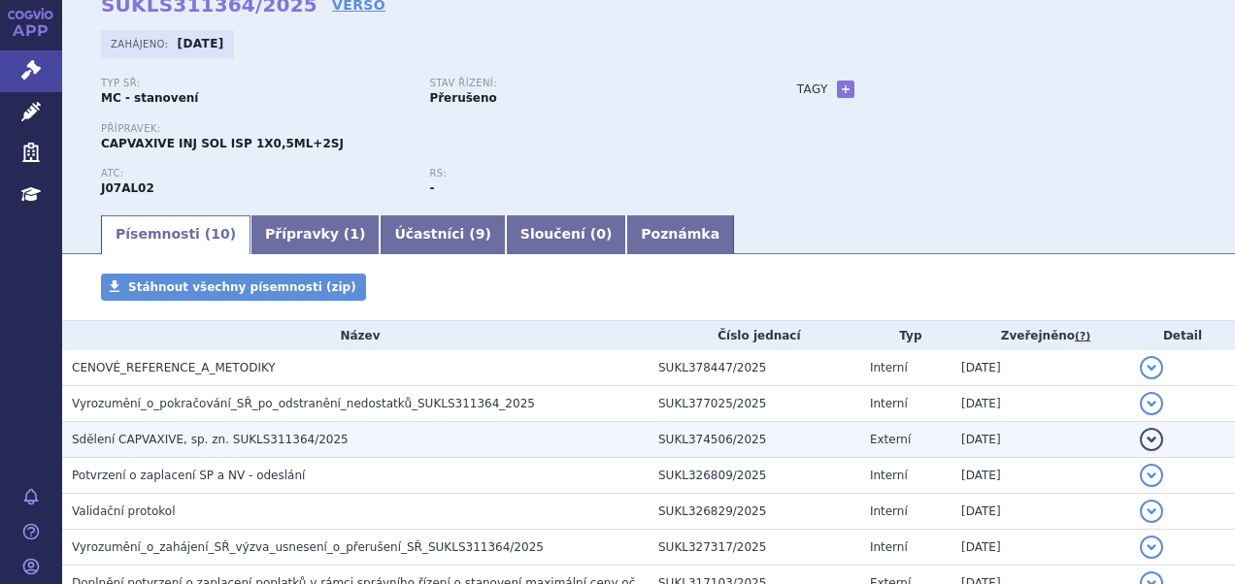
click at [365, 433] on h3 "Sdělení CAPVAXIVE, sp. zn. SUKLS311364/2025" at bounding box center [360, 439] width 577 height 19
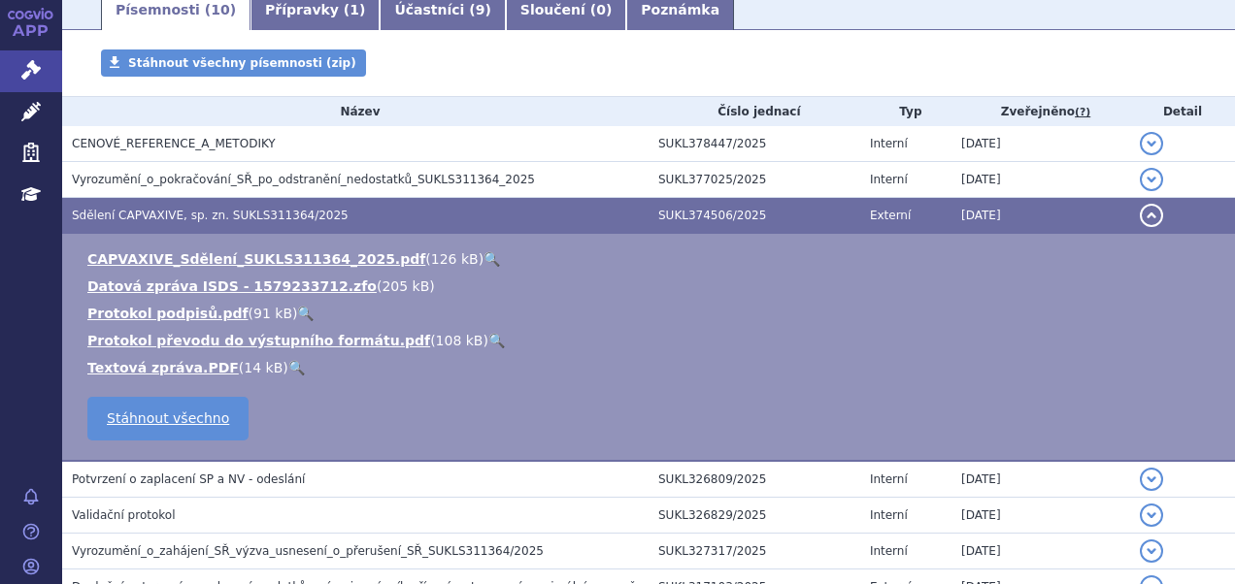
scroll to position [291, 0]
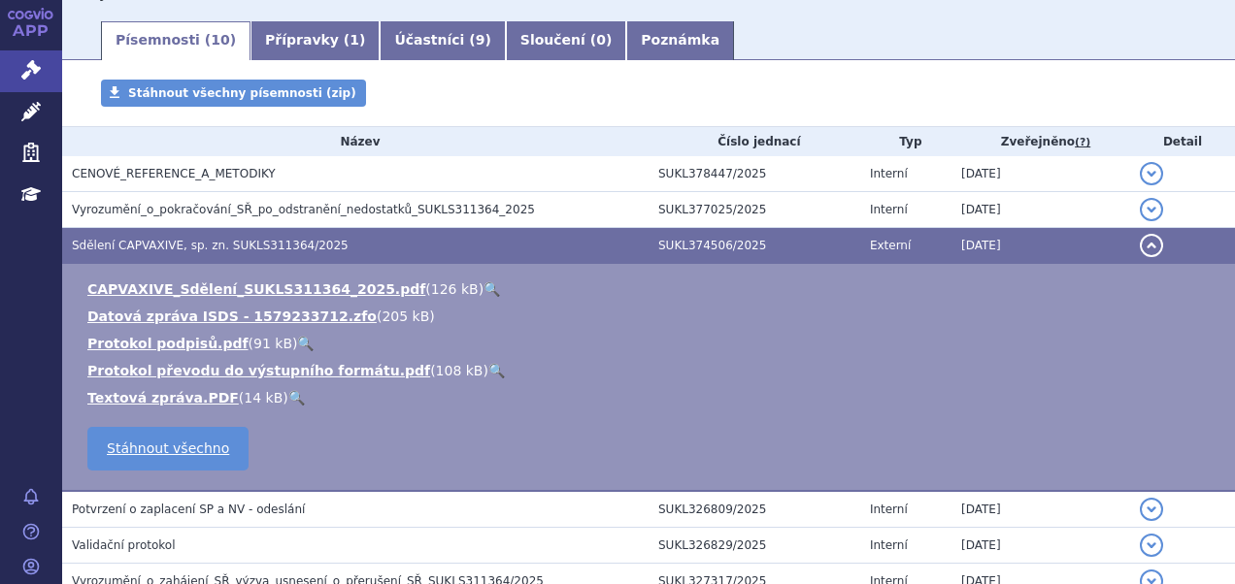
click at [483, 283] on link "🔍" at bounding box center [491, 289] width 17 height 16
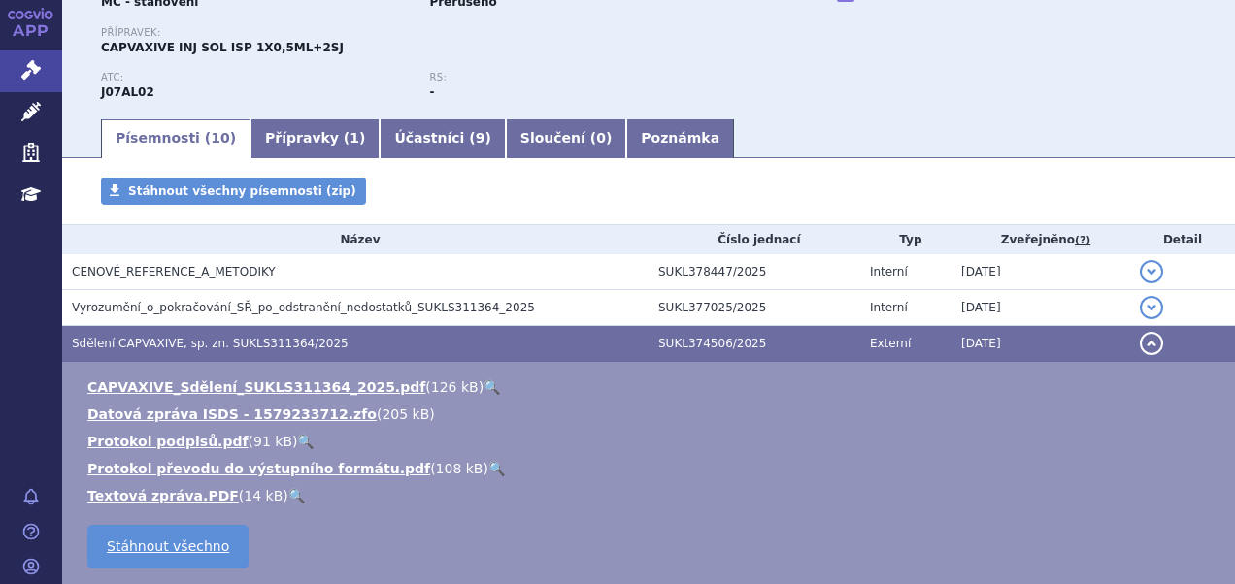
scroll to position [97, 0]
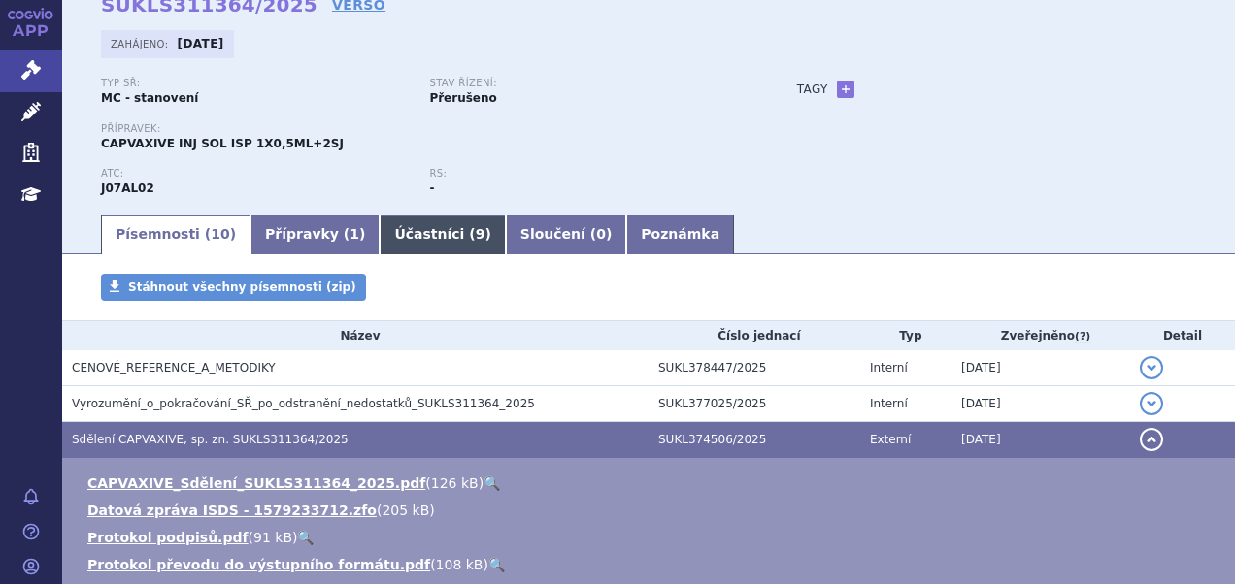
click at [384, 235] on link "Účastníci ( 9 )" at bounding box center [442, 234] width 125 height 39
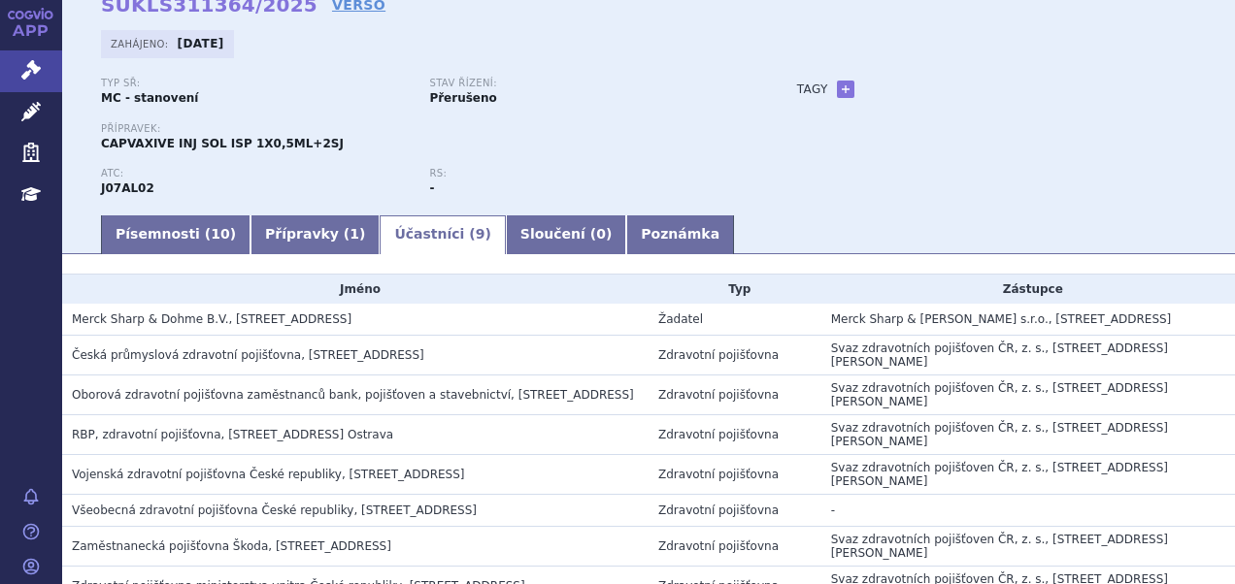
click at [384, 237] on link "Účastníci ( 9 )" at bounding box center [442, 234] width 125 height 39
click at [211, 234] on span "10" at bounding box center [220, 234] width 18 height 16
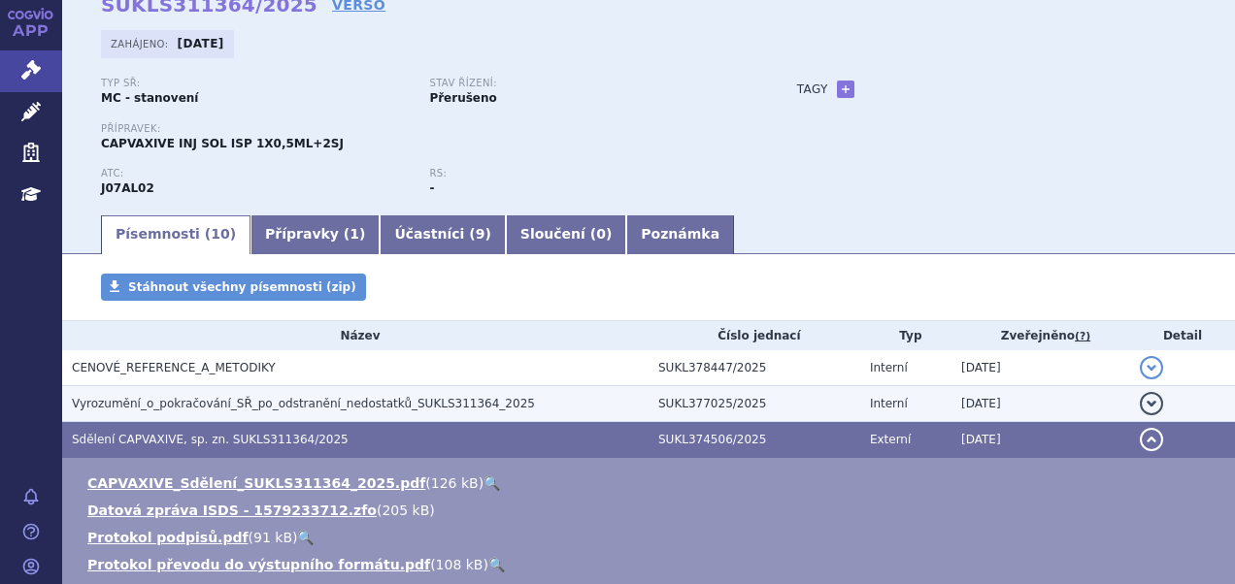
click at [284, 402] on span "Vyrozumění_o_pokračování_SŘ_po_odstranění_nedostatků_SUKLS311364_2025" at bounding box center [303, 404] width 463 height 14
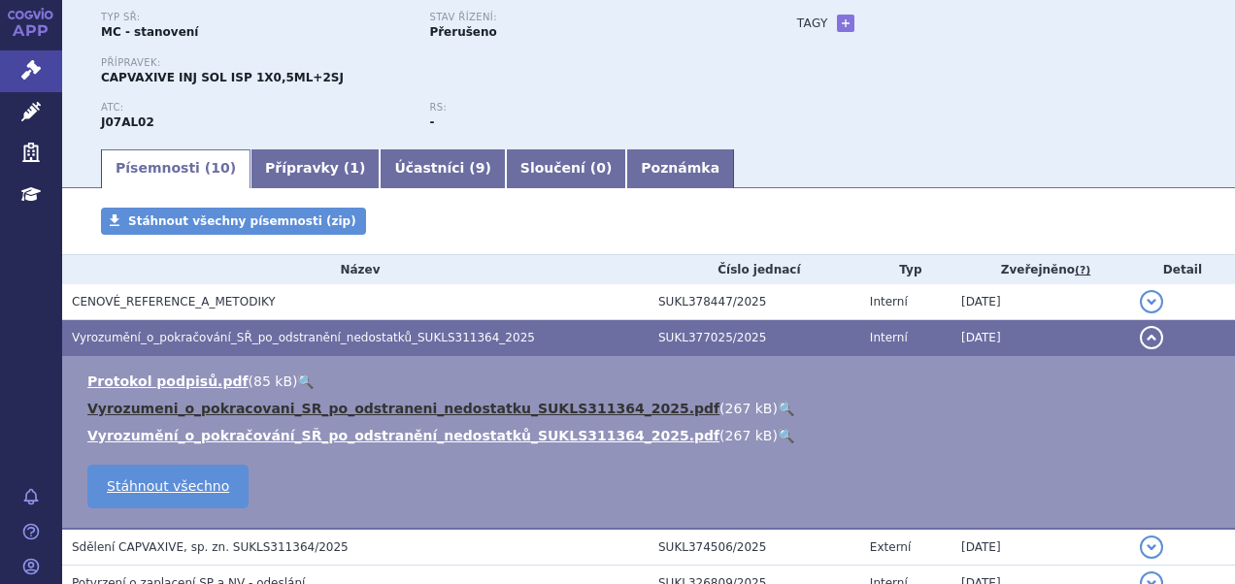
scroll to position [194, 0]
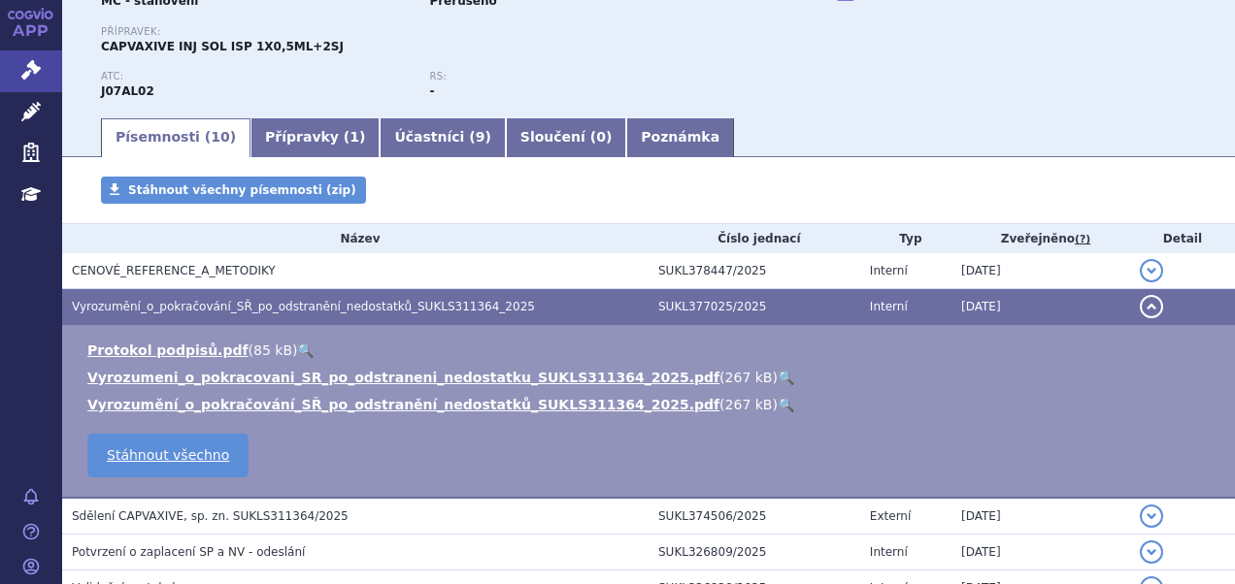
click at [777, 370] on link "🔍" at bounding box center [785, 378] width 17 height 16
